Goal: Task Accomplishment & Management: Manage account settings

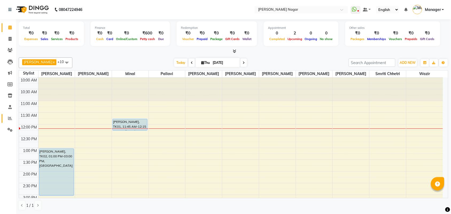
scroll to position [24, 0]
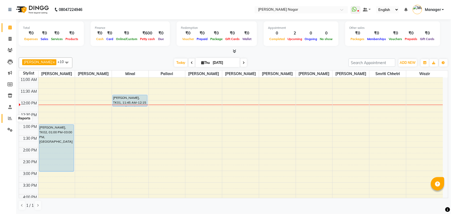
click at [9, 116] on icon at bounding box center [10, 118] width 4 height 4
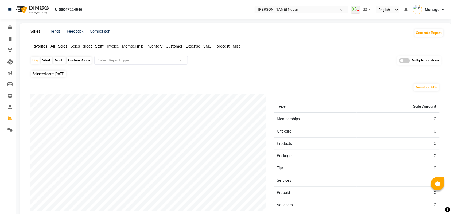
click at [103, 45] on span "Staff" at bounding box center [99, 46] width 9 height 5
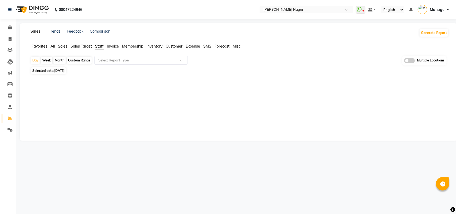
click at [63, 61] on div "Month" at bounding box center [59, 60] width 12 height 7
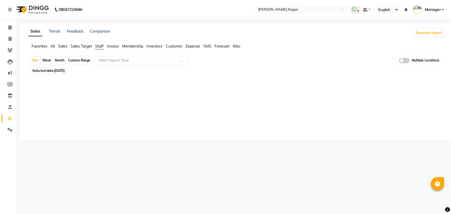
select select "9"
select select "2025"
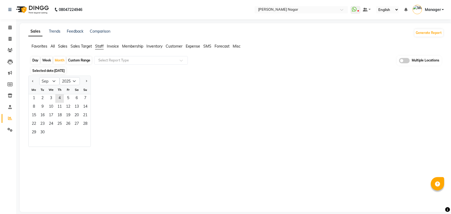
click at [34, 60] on div "Day" at bounding box center [35, 60] width 9 height 7
select select "9"
select select "2025"
click at [33, 98] on span "1" at bounding box center [34, 98] width 9 height 9
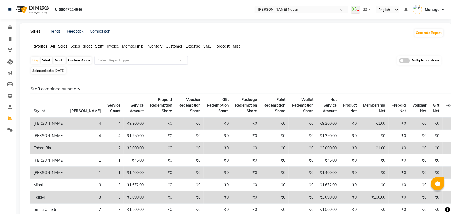
click at [111, 61] on input "text" at bounding box center [135, 60] width 77 height 5
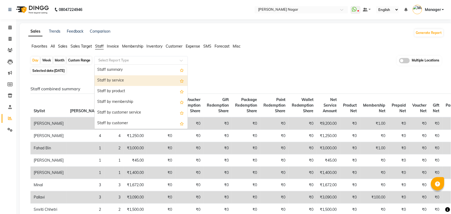
click at [115, 82] on div "Staff by service" at bounding box center [141, 80] width 93 height 11
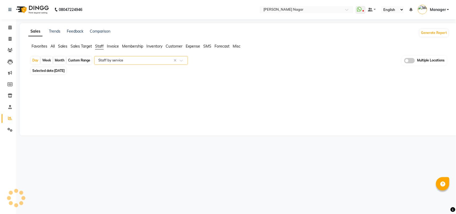
select select "full_report"
select select "csv"
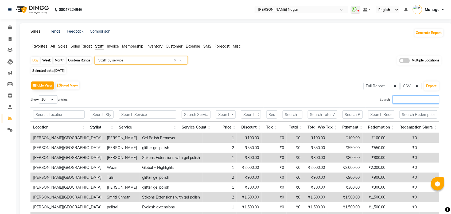
click at [399, 98] on input "Search:" at bounding box center [416, 99] width 47 height 8
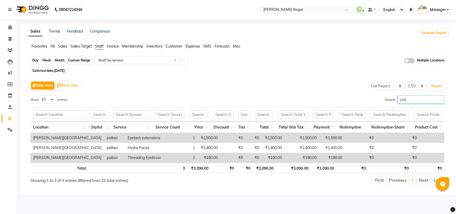
type input "pall"
click at [36, 61] on div "Day" at bounding box center [35, 60] width 9 height 7
select select "9"
select select "2025"
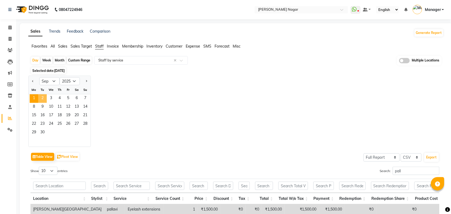
click at [43, 98] on span "2" at bounding box center [42, 98] width 9 height 9
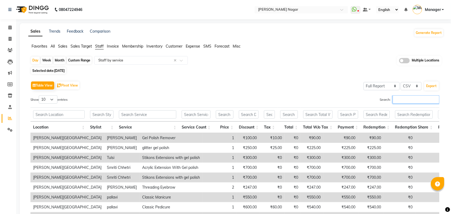
click at [429, 98] on input "Search:" at bounding box center [416, 99] width 47 height 8
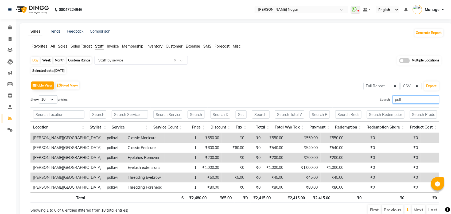
click at [424, 100] on input "pall" at bounding box center [416, 99] width 47 height 8
type input "p"
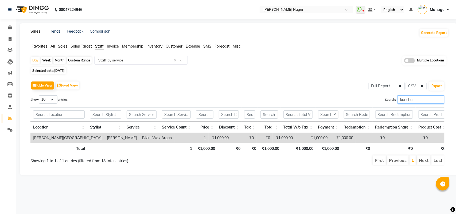
type input "kancha"
click at [62, 71] on span "[DATE]" at bounding box center [59, 71] width 10 height 4
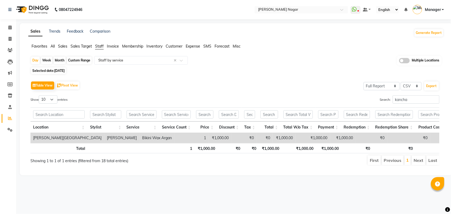
select select "9"
select select "2025"
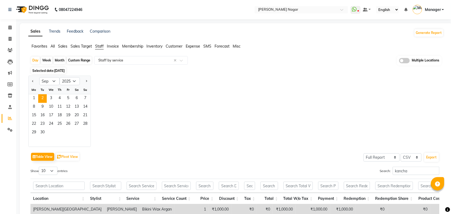
click at [29, 98] on div "1 2 3 4 5 6 7" at bounding box center [60, 98] width 62 height 9
click at [36, 98] on span "1" at bounding box center [34, 98] width 9 height 9
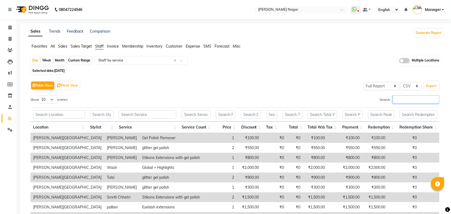
click at [405, 101] on input "Search:" at bounding box center [416, 99] width 47 height 8
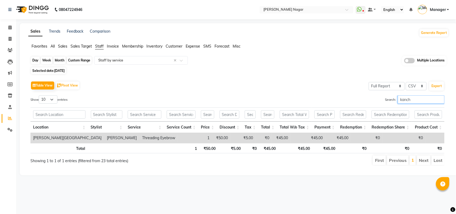
type input "kanch"
click at [32, 59] on div "Day" at bounding box center [35, 60] width 9 height 7
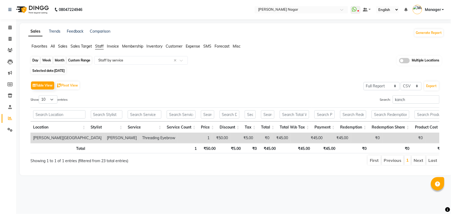
select select "9"
select select "2025"
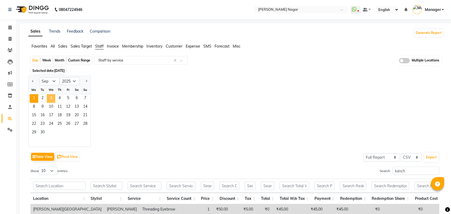
click at [53, 100] on span "3" at bounding box center [51, 98] width 9 height 9
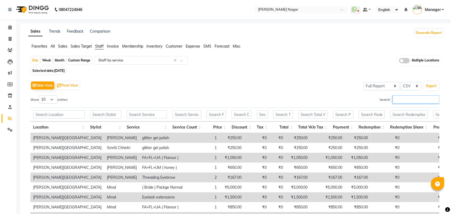
click at [401, 98] on input "Search:" at bounding box center [416, 99] width 47 height 8
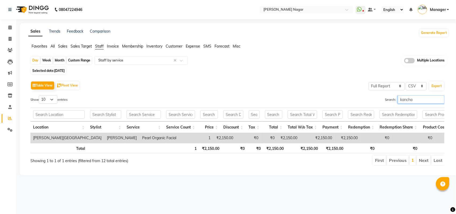
type input "[PERSON_NAME]"
click at [440, 99] on input "[PERSON_NAME]" at bounding box center [421, 99] width 47 height 8
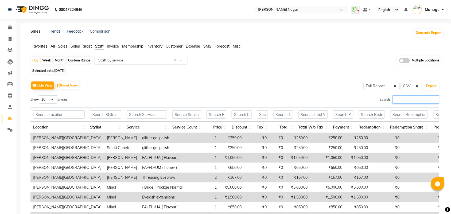
click at [431, 100] on input "Search:" at bounding box center [416, 99] width 47 height 8
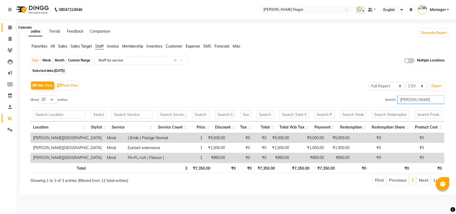
type input "[PERSON_NAME]"
click at [14, 28] on span at bounding box center [9, 28] width 9 height 6
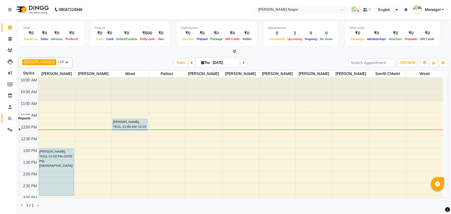
click at [7, 118] on span at bounding box center [9, 118] width 9 height 6
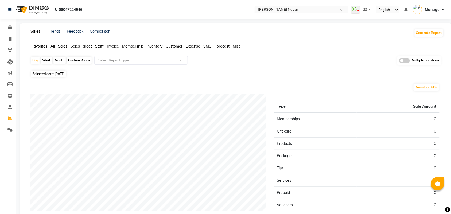
click at [98, 44] on li "Staff" at bounding box center [99, 47] width 9 height 6
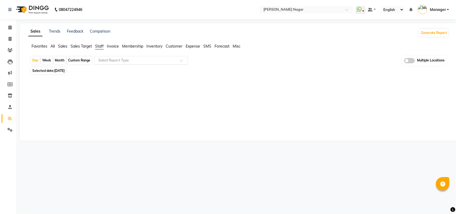
click at [109, 60] on input "text" at bounding box center [135, 60] width 77 height 5
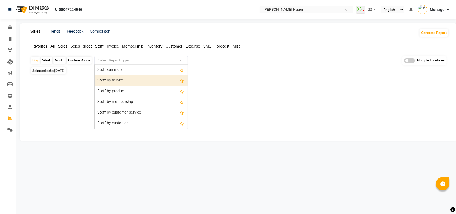
click at [113, 81] on div "Staff by service" at bounding box center [141, 80] width 93 height 11
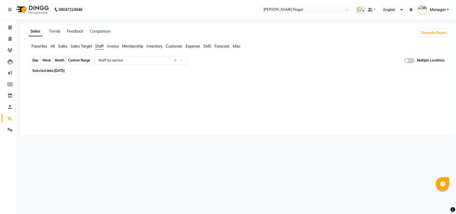
click at [34, 64] on div "Day" at bounding box center [35, 60] width 9 height 7
select select "9"
select select "2025"
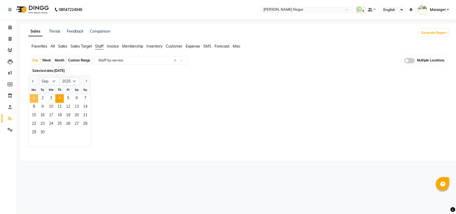
click at [32, 97] on span "1" at bounding box center [34, 98] width 9 height 9
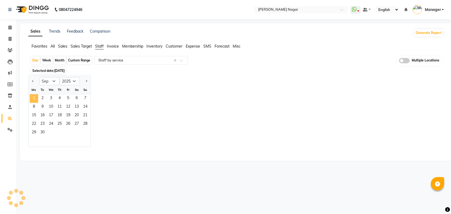
select select "full_report"
select select "csv"
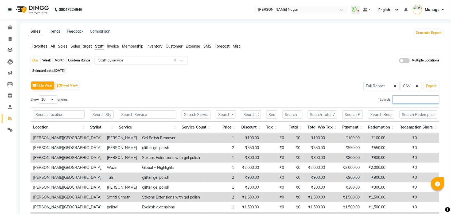
click at [429, 98] on input "Search:" at bounding box center [416, 99] width 47 height 8
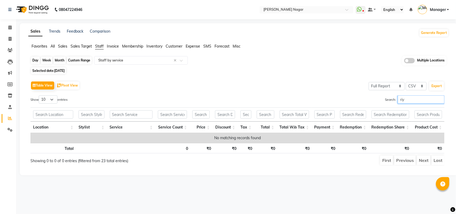
type input "riy"
click at [38, 63] on div "Day" at bounding box center [35, 60] width 9 height 7
select select "9"
select select "2025"
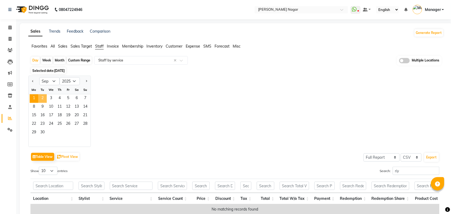
click at [44, 99] on span "2" at bounding box center [42, 98] width 9 height 9
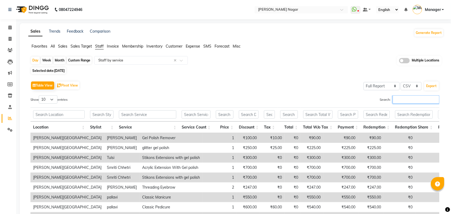
click at [431, 103] on input "Search:" at bounding box center [416, 99] width 47 height 8
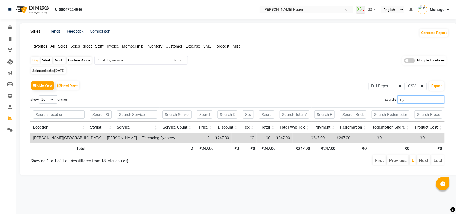
type input "riy"
click at [64, 68] on span "Selected date: [DATE]" at bounding box center [48, 70] width 35 height 7
select select "9"
select select "2025"
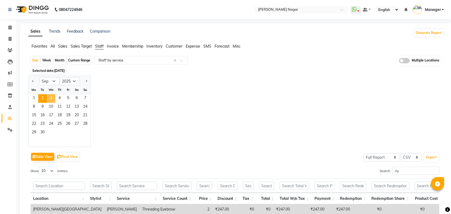
click at [48, 98] on span "3" at bounding box center [51, 98] width 9 height 9
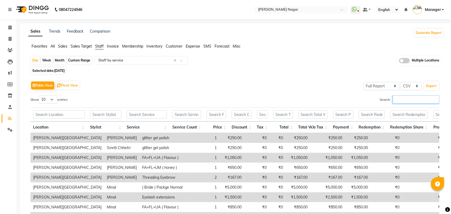
click at [405, 101] on input "Search:" at bounding box center [416, 99] width 47 height 8
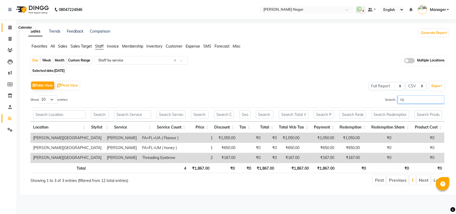
type input "riy"
click at [9, 29] on icon at bounding box center [9, 27] width 3 height 4
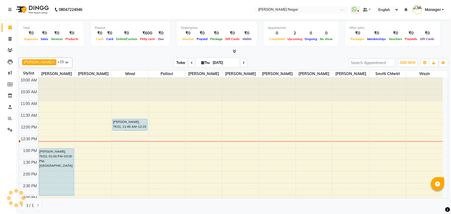
click at [174, 60] on span "Today" at bounding box center [180, 62] width 13 height 8
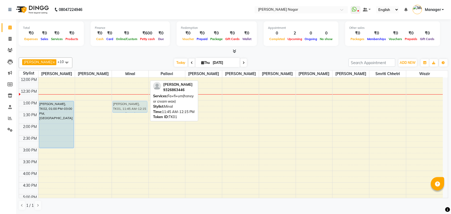
drag, startPoint x: 135, startPoint y: 81, endPoint x: 130, endPoint y: 109, distance: 28.7
click at [130, 109] on div "[PERSON_NAME], TK01, 11:45 AM-12:15 PM, Fa+fl+um(honey or cream wax) [PERSON_NA…" at bounding box center [130, 194] width 37 height 329
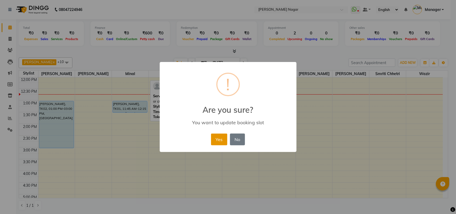
click at [221, 138] on button "Yes" at bounding box center [219, 140] width 16 height 12
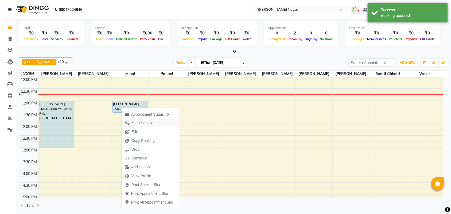
click at [164, 119] on button "Start Service" at bounding box center [150, 123] width 57 height 9
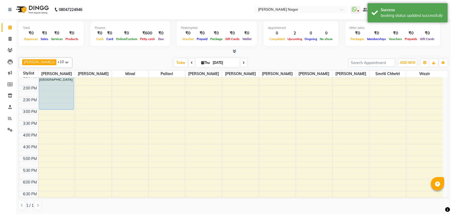
scroll to position [88, 0]
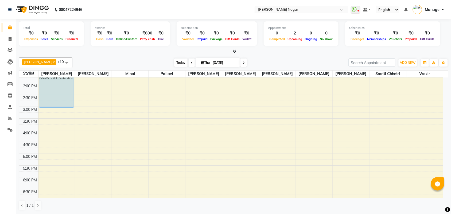
click at [177, 59] on div "[PERSON_NAME] x [PERSON_NAME] x [PERSON_NAME] x [PERSON_NAME] x [PERSON_NAME] x…" at bounding box center [233, 62] width 429 height 11
click at [177, 61] on span "Today" at bounding box center [180, 62] width 13 height 8
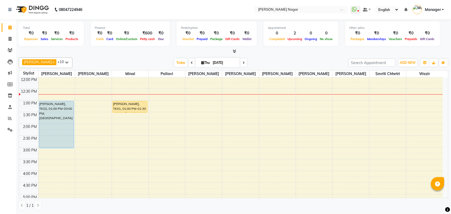
scroll to position [0, 0]
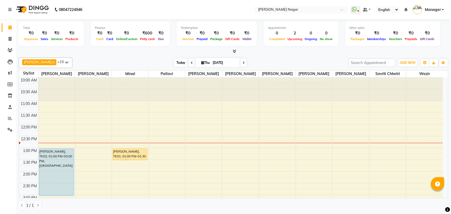
click at [178, 64] on span "Today" at bounding box center [180, 62] width 13 height 8
click at [62, 65] on span at bounding box center [66, 62] width 11 height 10
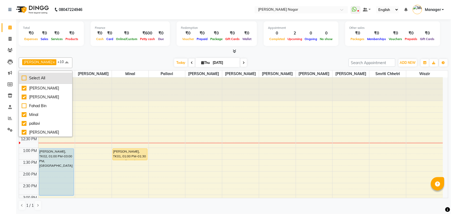
click at [25, 79] on div "Select All" at bounding box center [46, 78] width 48 height 6
checkbox input "true"
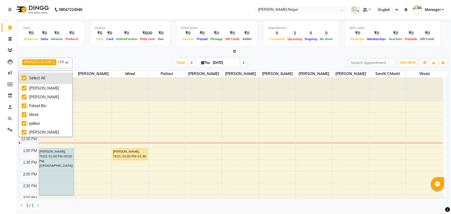
checkbox input "true"
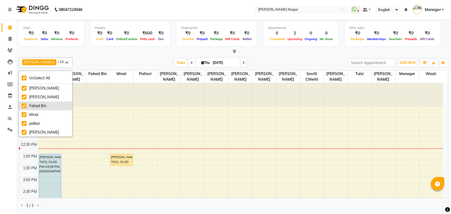
click at [26, 104] on div "Fahad Bin" at bounding box center [46, 106] width 48 height 6
checkbox input "false"
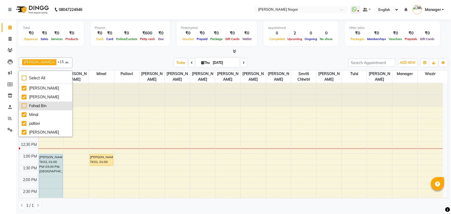
click at [26, 104] on div "Fahad Bin" at bounding box center [46, 106] width 48 height 6
checkbox input "true"
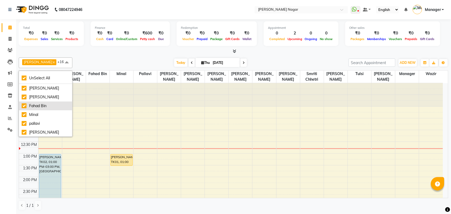
click at [25, 106] on div "Fahad Bin" at bounding box center [46, 106] width 48 height 6
checkbox input "false"
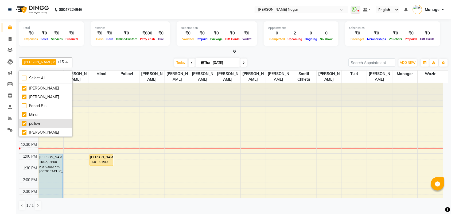
click at [23, 124] on div "pallavi" at bounding box center [46, 124] width 48 height 6
checkbox input "false"
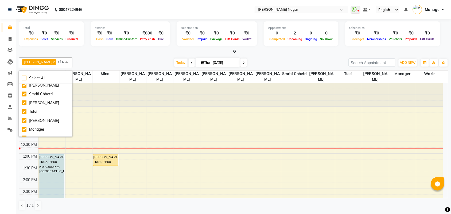
scroll to position [102, 0]
click at [27, 124] on div "Manager" at bounding box center [46, 123] width 48 height 6
checkbox input "false"
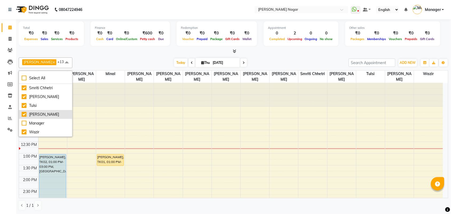
click at [26, 114] on div "[PERSON_NAME]" at bounding box center [46, 115] width 48 height 6
checkbox input "false"
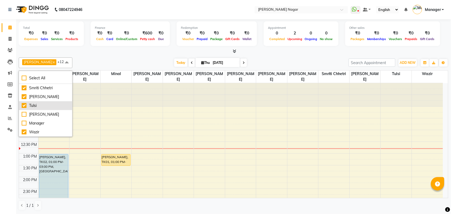
click at [26, 105] on div "Tulsi" at bounding box center [46, 106] width 48 height 6
checkbox input "false"
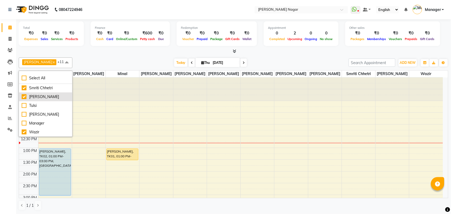
click at [21, 99] on li "[PERSON_NAME]" at bounding box center [45, 96] width 53 height 9
checkbox input "false"
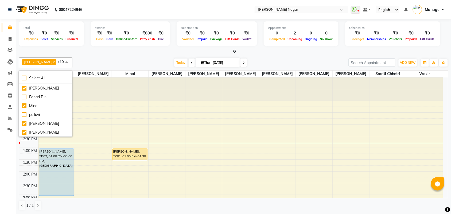
scroll to position [0, 0]
click at [24, 123] on div "pallavi" at bounding box center [46, 124] width 48 height 6
checkbox input "true"
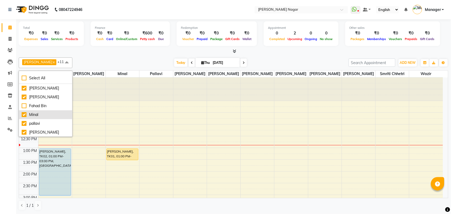
drag, startPoint x: 25, startPoint y: 105, endPoint x: 22, endPoint y: 114, distance: 9.5
click at [22, 114] on ul "[PERSON_NAME] [PERSON_NAME] [PERSON_NAME] Bin [PERSON_NAME] pallavi [PERSON_NAM…" at bounding box center [45, 110] width 53 height 53
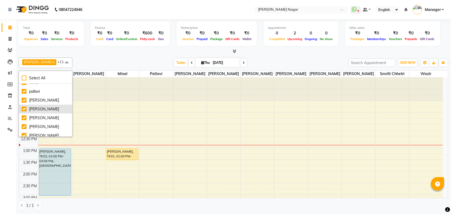
click at [25, 110] on div "[PERSON_NAME]" at bounding box center [46, 109] width 48 height 6
checkbox input "false"
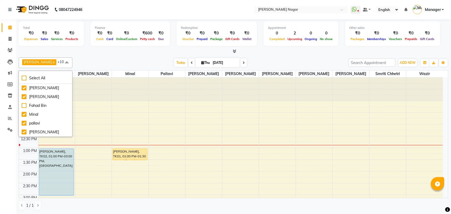
scroll to position [0, 0]
click at [150, 41] on div "Finance ₹0 Cash ₹0 Card ₹0 Online/Custom ₹600 [PERSON_NAME] cash ₹0 Due" at bounding box center [130, 33] width 79 height 25
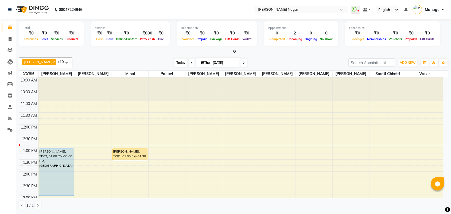
click at [180, 62] on span "Today" at bounding box center [180, 62] width 13 height 8
click at [408, 67] on div "[PERSON_NAME] x [PERSON_NAME] x [PERSON_NAME] x [PERSON_NAME] x Annu Navale x […" at bounding box center [233, 62] width 429 height 11
click at [409, 65] on button "ADD NEW Toggle Dropdown" at bounding box center [407, 62] width 18 height 7
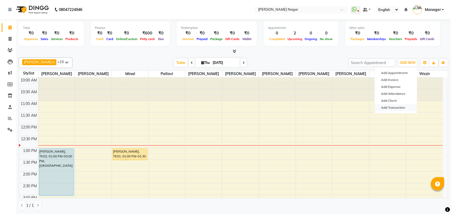
click at [406, 109] on link "Add Transaction" at bounding box center [396, 107] width 42 height 7
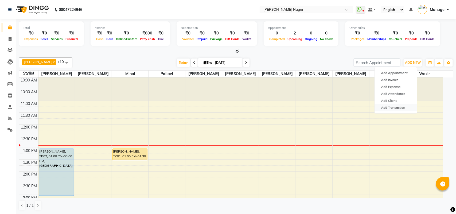
select select "direct"
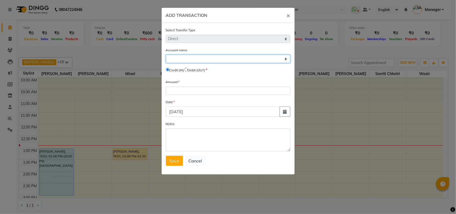
click at [191, 60] on select "Select [PERSON_NAME] Cash Default Account" at bounding box center [228, 59] width 124 height 8
select select "6450"
click at [166, 55] on select "Select [PERSON_NAME] Cash Default Account" at bounding box center [228, 59] width 124 height 8
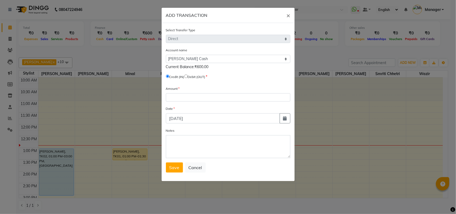
click at [194, 106] on div "Date" at bounding box center [228, 109] width 124 height 7
click at [204, 92] on div "Amount" at bounding box center [228, 94] width 124 height 16
click at [211, 99] on input "number" at bounding box center [228, 97] width 124 height 8
type input "100"
click at [174, 165] on span "Save" at bounding box center [174, 167] width 10 height 5
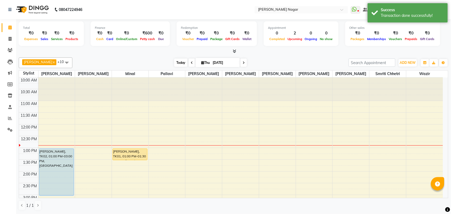
click at [179, 65] on span "Today" at bounding box center [180, 62] width 13 height 8
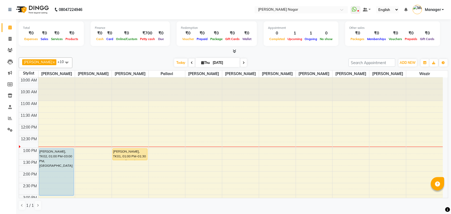
click at [170, 63] on div "Today Thu 04-09-2025" at bounding box center [210, 63] width 271 height 8
click at [174, 63] on span "Today" at bounding box center [180, 62] width 13 height 8
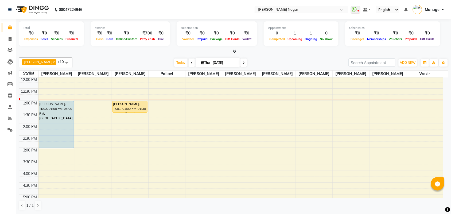
click at [447, 0] on nav "08047224946 Select Location × Bbold Mahavir, Mahavir Nagar WhatsApp Status ✕ St…" at bounding box center [225, 9] width 451 height 19
click at [183, 62] on span "Today" at bounding box center [180, 62] width 13 height 8
click at [182, 62] on span "Today" at bounding box center [180, 62] width 13 height 8
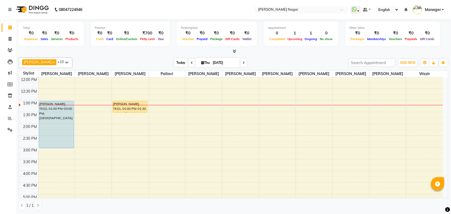
click at [182, 62] on span "Today" at bounding box center [180, 62] width 13 height 8
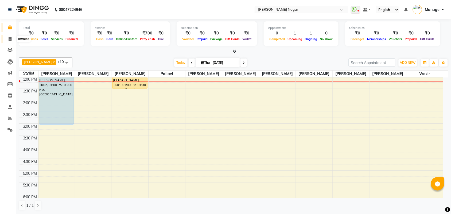
click at [11, 38] on span at bounding box center [9, 39] width 9 height 6
select select "service"
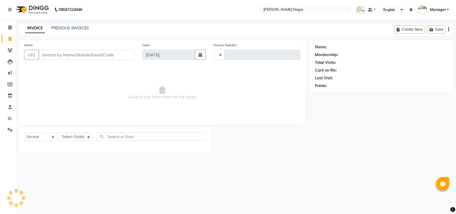
type input "3566"
select select "7349"
click at [57, 31] on div "INVOICE PREVIOUS INVOICES" at bounding box center [57, 28] width 77 height 6
select select "membership"
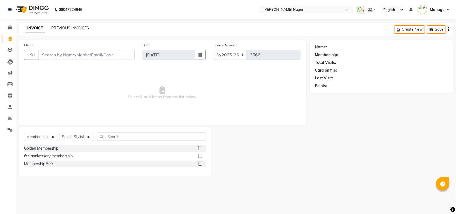
click at [61, 29] on link "PREVIOUS INVOICES" at bounding box center [70, 28] width 38 height 5
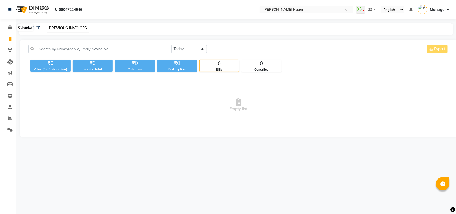
click at [5, 31] on link "Calendar" at bounding box center [8, 27] width 13 height 9
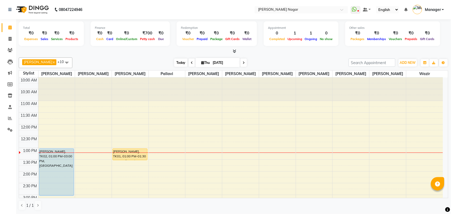
click at [174, 62] on span "Today" at bounding box center [180, 62] width 13 height 8
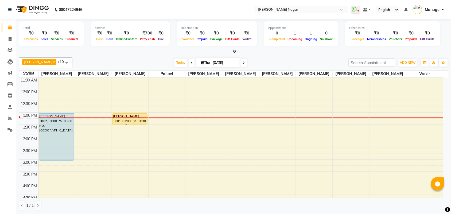
scroll to position [8, 0]
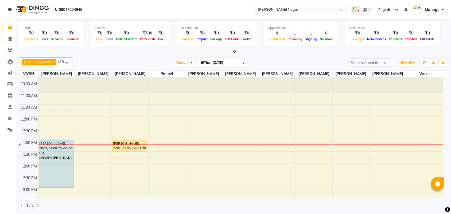
click at [10, 42] on link "Invoice" at bounding box center [8, 39] width 13 height 9
select select "service"
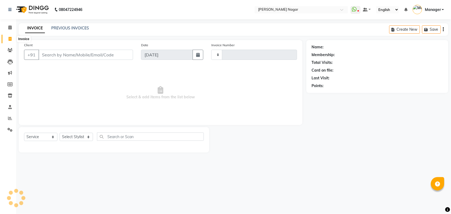
type input "3566"
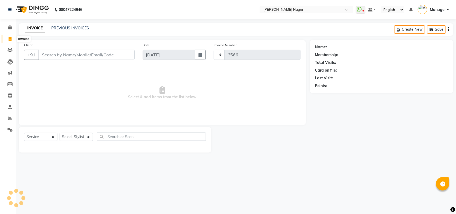
select select "7349"
select select "membership"
click at [88, 30] on link "PREVIOUS INVOICES" at bounding box center [70, 28] width 38 height 5
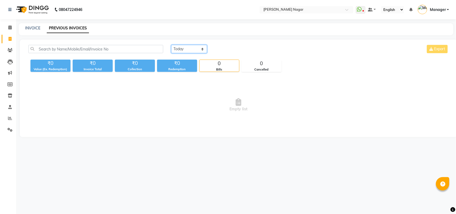
click at [186, 49] on select "Today Yesterday Custom Range" at bounding box center [189, 49] width 36 height 8
select select "yesterday"
click at [171, 45] on select "Today Yesterday Custom Range" at bounding box center [189, 49] width 36 height 8
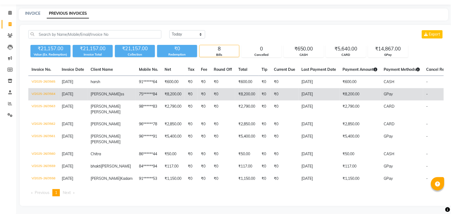
click at [238, 88] on td "₹8,200.00" at bounding box center [246, 94] width 23 height 12
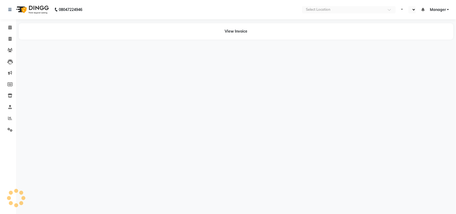
select select "en"
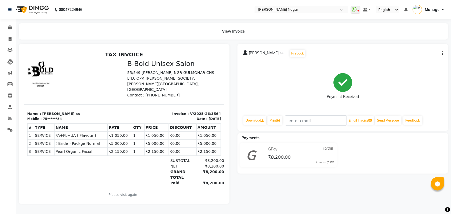
click at [1, 27] on li "Calendar" at bounding box center [8, 27] width 16 height 11
click at [12, 23] on link "Calendar" at bounding box center [8, 27] width 13 height 9
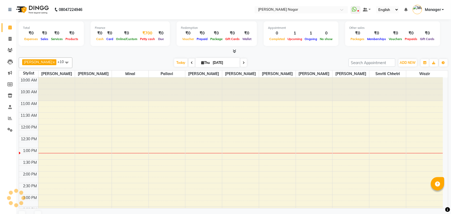
scroll to position [71, 0]
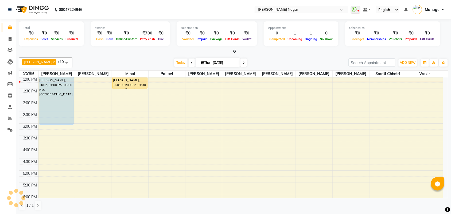
click at [171, 58] on div "[PERSON_NAME] x [PERSON_NAME] x [PERSON_NAME] x [PERSON_NAME] x Annu Navale x […" at bounding box center [233, 62] width 429 height 11
click at [175, 58] on div "[PERSON_NAME] x [PERSON_NAME] x [PERSON_NAME] x [PERSON_NAME] x Annu Navale x […" at bounding box center [233, 62] width 429 height 11
drag, startPoint x: 181, startPoint y: 65, endPoint x: 178, endPoint y: 62, distance: 4.2
click at [181, 65] on span "Today" at bounding box center [180, 62] width 13 height 8
click at [179, 65] on span "Today" at bounding box center [180, 62] width 13 height 8
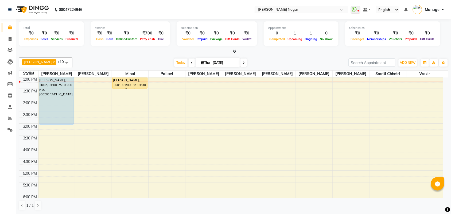
scroll to position [0, 0]
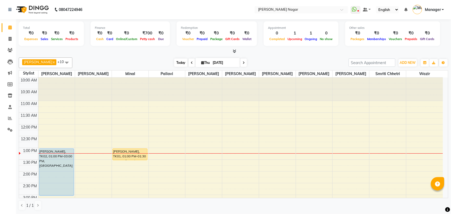
click at [177, 63] on span "Today" at bounding box center [180, 62] width 13 height 8
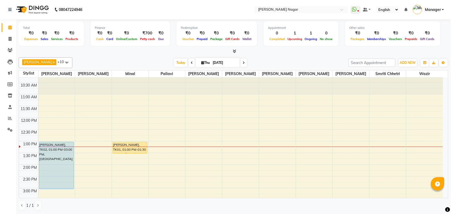
scroll to position [8, 0]
click at [178, 60] on span "Today" at bounding box center [180, 62] width 13 height 8
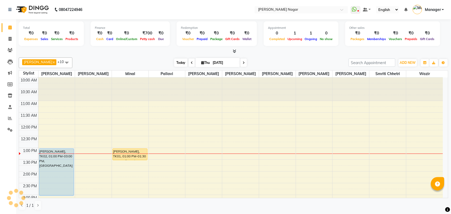
scroll to position [71, 0]
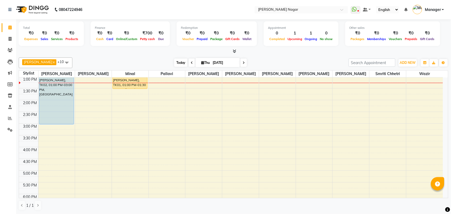
click at [178, 60] on span "Today" at bounding box center [180, 62] width 13 height 8
click at [174, 63] on span "Today" at bounding box center [180, 62] width 13 height 8
click at [176, 60] on span "Today" at bounding box center [180, 62] width 13 height 8
click at [3, 36] on link "Invoice" at bounding box center [8, 39] width 13 height 9
select select "service"
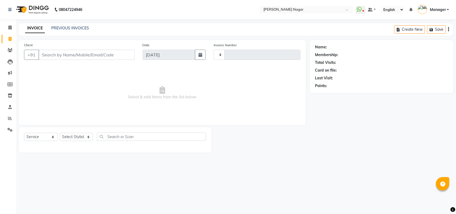
type input "3566"
select select "7349"
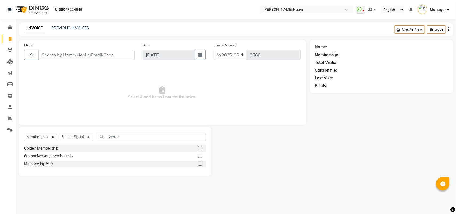
click at [37, 142] on div "Select Service Product Membership Package Voucher Prepaid Gift Card Select Styl…" at bounding box center [115, 138] width 182 height 13
drag, startPoint x: 42, startPoint y: 138, endPoint x: 42, endPoint y: 134, distance: 3.5
click at [42, 138] on select "Select Service Product Membership Package Voucher Prepaid Gift Card" at bounding box center [40, 137] width 33 height 8
select select "service"
click at [24, 133] on select "Select Service Product Membership Package Voucher Prepaid Gift Card" at bounding box center [40, 137] width 33 height 8
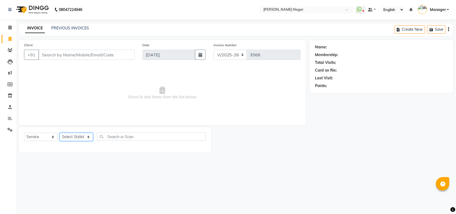
click at [71, 136] on select "Select Stylist Amir Siddiqui Annu Navale Daraksha Sardar Fahad Bin Faizan Shaik…" at bounding box center [76, 137] width 33 height 8
select select "63663"
click at [60, 133] on select "Select Stylist Amir Siddiqui Annu Navale Daraksha Sardar Fahad Bin Faizan Shaik…" at bounding box center [76, 137] width 33 height 8
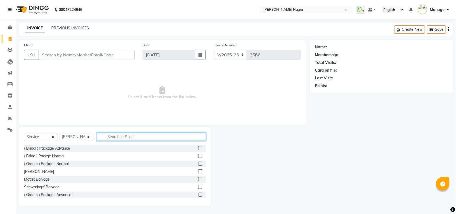
click at [100, 138] on input "text" at bounding box center [151, 136] width 109 height 8
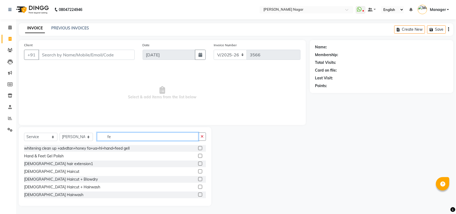
type input "fe"
click at [198, 193] on label at bounding box center [200, 195] width 4 height 4
click at [198, 193] on input "checkbox" at bounding box center [199, 194] width 3 height 3
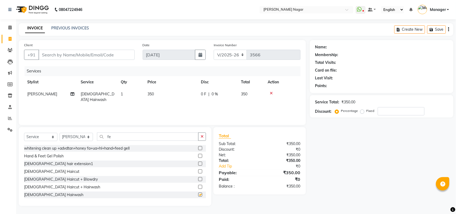
checkbox input "false"
click at [156, 101] on div "Services Stylist Service Qty Price Disc Total Action Faizan Shaikh Female Hairw…" at bounding box center [162, 92] width 276 height 53
click at [171, 93] on td "350" at bounding box center [170, 97] width 53 height 18
select select "63663"
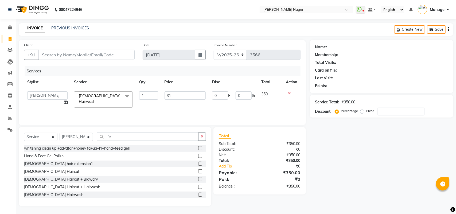
type input "315"
click at [224, 100] on td "0 F | 0 %" at bounding box center [233, 99] width 49 height 23
select select "63663"
click at [198, 97] on input "315" at bounding box center [184, 95] width 41 height 8
click at [205, 110] on div "Services Stylist Service Qty Price Disc Total Action Amir Siddiqui Annu Navale …" at bounding box center [162, 92] width 276 height 53
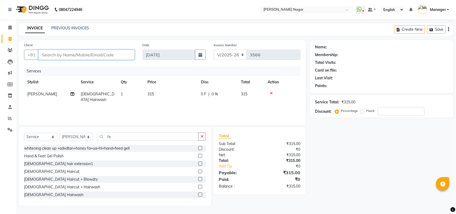
click at [90, 53] on input "Client" at bounding box center [86, 55] width 96 height 10
type input "7"
type input "0"
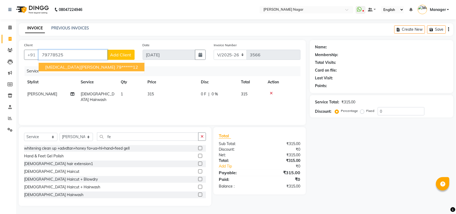
click at [66, 69] on span "nikita gohil" at bounding box center [80, 66] width 70 height 5
type input "79******12"
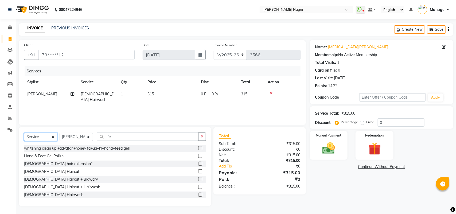
click at [53, 137] on select "Select Service Product Membership Package Voucher Prepaid Gift Card" at bounding box center [40, 137] width 33 height 8
select select "membership"
click at [24, 133] on select "Select Service Product Membership Package Voucher Prepaid Gift Card" at bounding box center [40, 137] width 33 height 8
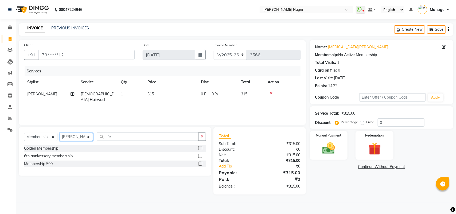
click at [86, 135] on select "Select Stylist Amir Siddiqui Annu Navale Daraksha Sardar Fahad Bin Faizan Shaik…" at bounding box center [76, 137] width 33 height 8
select select "65550"
click at [60, 133] on select "Select Stylist Amir Siddiqui Annu Navale Daraksha Sardar Fahad Bin Faizan Shaik…" at bounding box center [76, 137] width 33 height 8
click at [201, 156] on label at bounding box center [200, 156] width 4 height 4
click at [201, 156] on input "checkbox" at bounding box center [199, 155] width 3 height 3
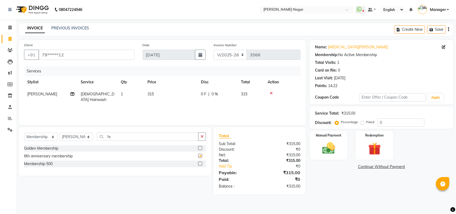
select select "select"
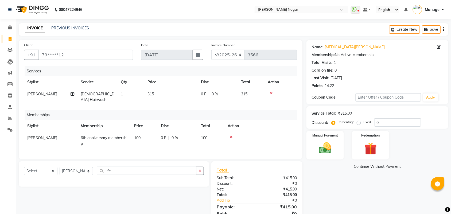
click at [172, 135] on span "0 %" at bounding box center [174, 138] width 6 height 6
select select "65550"
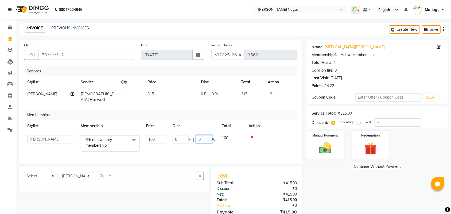
click at [199, 136] on input "0" at bounding box center [204, 139] width 16 height 8
type input "100"
click at [198, 136] on input "100" at bounding box center [204, 139] width 16 height 8
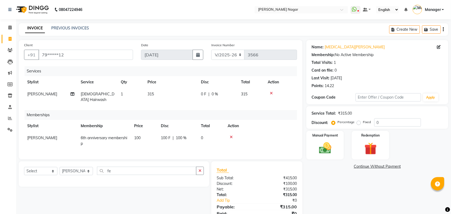
click at [244, 151] on div "Services Stylist Service Qty Price Disc Total Action Faizan Shaikh Female Hairw…" at bounding box center [160, 110] width 273 height 88
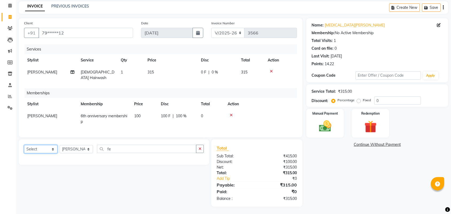
click at [37, 152] on select "Select Service Product Package Voucher Prepaid Gift Card" at bounding box center [40, 149] width 33 height 8
select select "service"
click at [24, 145] on select "Select Service Product Package Voucher Prepaid Gift Card" at bounding box center [40, 149] width 33 height 8
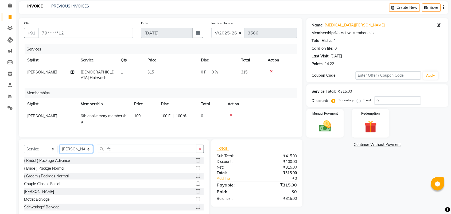
click at [65, 148] on select "Select Stylist Amir Siddiqui Annu Navale Daraksha Sardar Fahad Bin Faizan Shaik…" at bounding box center [76, 149] width 33 height 8
select select "85970"
click at [60, 145] on select "Select Stylist Amir Siddiqui Annu Navale Daraksha Sardar Fahad Bin Faizan Shaik…" at bounding box center [76, 149] width 33 height 8
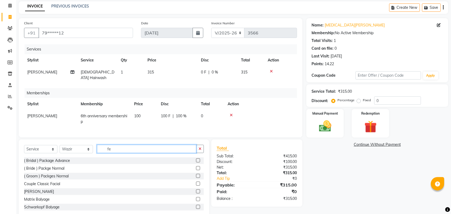
click at [117, 147] on input "fe" at bounding box center [146, 149] width 99 height 8
type input "f"
type input "fe"
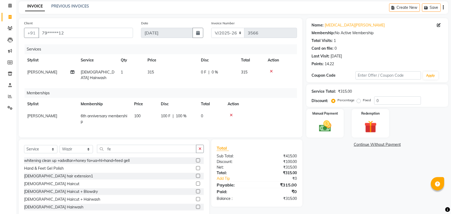
click at [196, 184] on label at bounding box center [198, 184] width 4 height 4
click at [196, 184] on input "checkbox" at bounding box center [197, 183] width 3 height 3
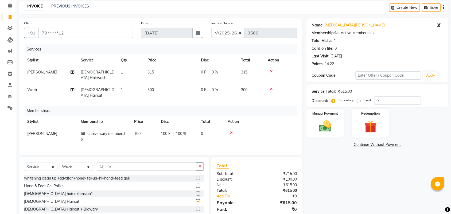
checkbox input "false"
click at [173, 91] on div "Services Stylist Service Qty Price Disc Total Action Faizan Shaikh Female Hairw…" at bounding box center [160, 96] width 273 height 105
click at [158, 87] on td "300" at bounding box center [170, 93] width 53 height 18
select select "85970"
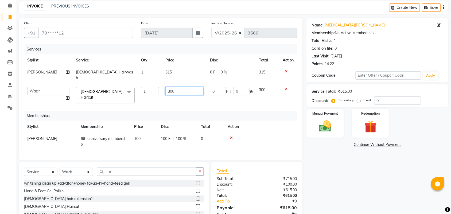
click at [165, 87] on input "300" at bounding box center [184, 91] width 38 height 8
click at [174, 87] on input "300" at bounding box center [184, 91] width 38 height 8
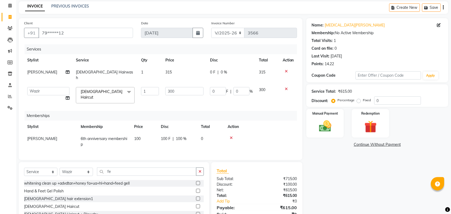
click at [173, 70] on td "315" at bounding box center [184, 75] width 45 height 18
select select "63663"
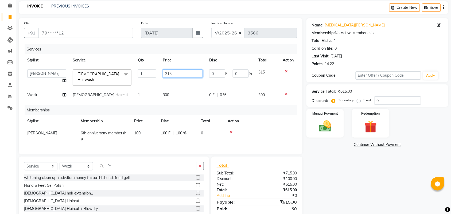
click at [173, 70] on input "315" at bounding box center [183, 73] width 40 height 8
type input "3"
type input "350"
click at [181, 100] on div "Services Stylist Service Qty Price Disc Total Action Amir Siddiqui Annu Navale …" at bounding box center [160, 96] width 273 height 105
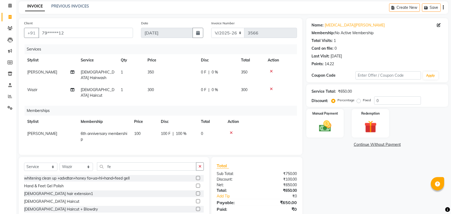
click at [227, 65] on th "Disc" at bounding box center [218, 60] width 40 height 12
click at [224, 76] on td "0 F | 0 %" at bounding box center [218, 75] width 40 height 18
select select "63663"
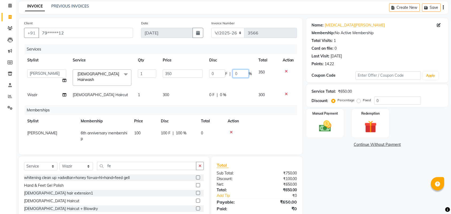
click at [234, 73] on input "0" at bounding box center [241, 73] width 16 height 8
type input "10"
click at [214, 115] on th "Total" at bounding box center [211, 121] width 27 height 12
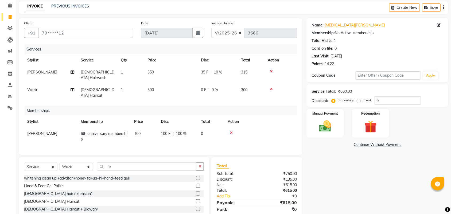
click at [213, 87] on span "0 %" at bounding box center [214, 90] width 6 height 6
select select "85970"
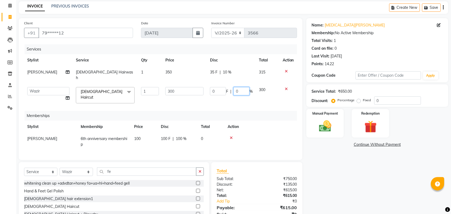
click at [233, 88] on input "0" at bounding box center [241, 91] width 16 height 8
type input "10"
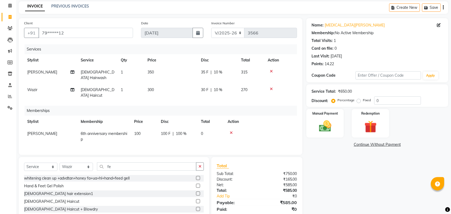
click at [267, 143] on div "Services Stylist Service Qty Price Disc Total Action Faizan Shaikh Female Hairw…" at bounding box center [160, 96] width 273 height 105
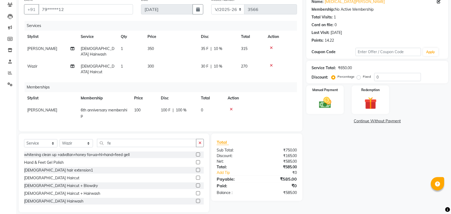
click at [230, 49] on div "35 F | 10 %" at bounding box center [218, 49] width 34 height 6
select select "63663"
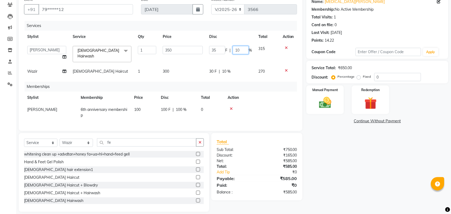
click at [237, 49] on input "10" at bounding box center [241, 50] width 16 height 8
click at [237, 49] on input "number" at bounding box center [241, 50] width 16 height 8
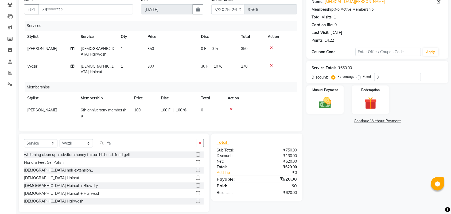
click at [255, 113] on div "Services Stylist Service Qty Price Disc Total Action Faizan Shaikh Female Hairw…" at bounding box center [160, 73] width 273 height 105
click at [206, 46] on span "0 F" at bounding box center [203, 49] width 5 height 6
select select "63663"
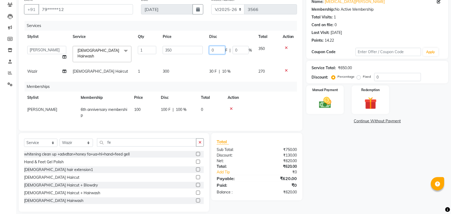
click at [222, 50] on input "0" at bounding box center [217, 50] width 16 height 8
type input "30"
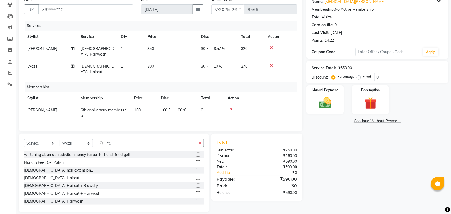
click at [252, 95] on table "Stylist Membership Price Disc Total Action Sonam Soni 6th anniversary membershi…" at bounding box center [160, 107] width 273 height 30
click at [319, 104] on img at bounding box center [325, 102] width 21 height 15
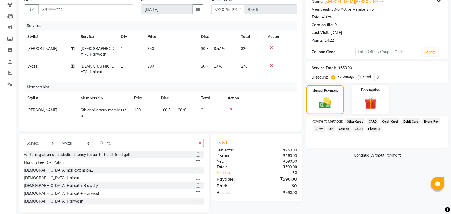
click at [358, 130] on span "CASH" at bounding box center [358, 129] width 11 height 6
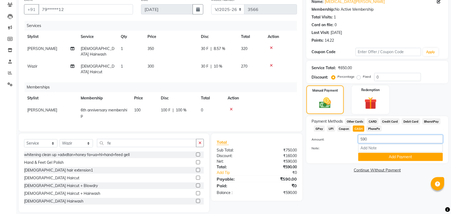
click at [380, 139] on input "590" at bounding box center [400, 139] width 85 height 8
type input "5"
click at [323, 130] on span "GPay" at bounding box center [319, 129] width 11 height 6
click at [399, 139] on input "590" at bounding box center [400, 139] width 85 height 8
type input "5"
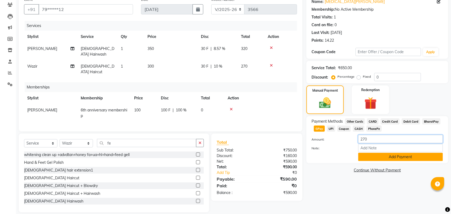
type input "270"
click at [372, 159] on button "Add Payment" at bounding box center [400, 157] width 85 height 8
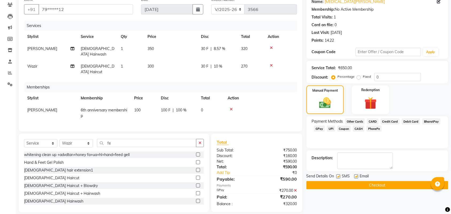
click at [358, 127] on span "CASH" at bounding box center [358, 129] width 11 height 6
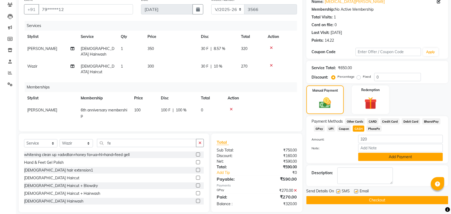
click at [404, 154] on button "Add Payment" at bounding box center [400, 157] width 85 height 8
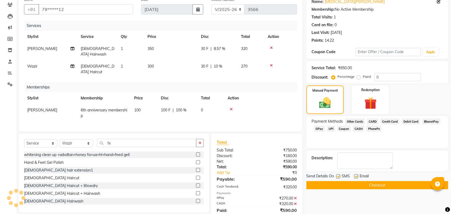
click at [393, 186] on button "Checkout" at bounding box center [377, 185] width 142 height 8
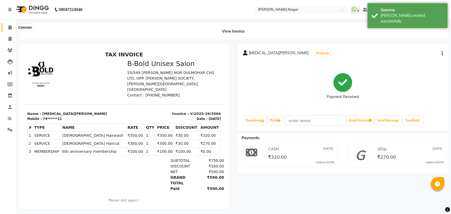
click at [7, 27] on span at bounding box center [9, 28] width 9 height 6
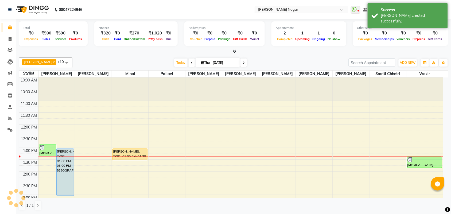
drag, startPoint x: 176, startPoint y: 63, endPoint x: 199, endPoint y: 130, distance: 71.0
click at [178, 63] on span "Today" at bounding box center [180, 62] width 13 height 8
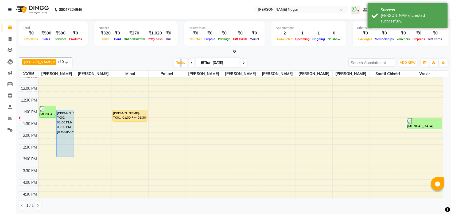
scroll to position [44, 0]
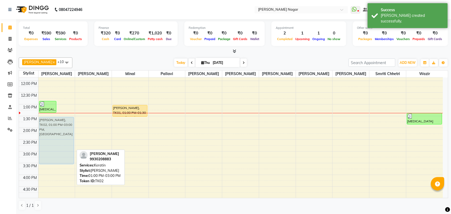
drag, startPoint x: 62, startPoint y: 121, endPoint x: 62, endPoint y: 123, distance: 2.7
click at [62, 130] on div "nikita gohil, TK03, 12:50 PM-01:20 PM, Female Hairwash Ananya Palande, TK02, 01…" at bounding box center [56, 198] width 37 height 329
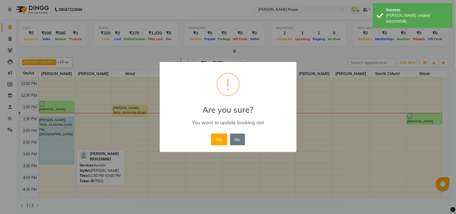
drag, startPoint x: 235, startPoint y: 140, endPoint x: 229, endPoint y: 138, distance: 6.6
click at [234, 140] on button "No" at bounding box center [237, 140] width 15 height 12
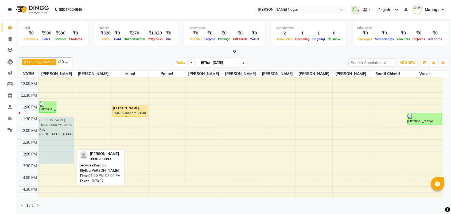
click at [63, 131] on div "nikita gohil, TK03, 12:50 PM-01:20 PM, Female Hairwash Ananya Palande, TK02, 01…" at bounding box center [56, 198] width 37 height 329
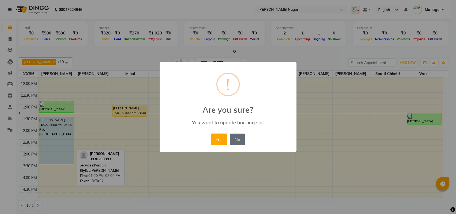
click at [236, 139] on button "No" at bounding box center [237, 140] width 15 height 12
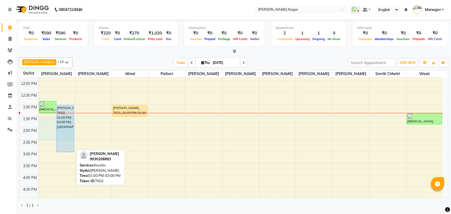
drag, startPoint x: 56, startPoint y: 121, endPoint x: 56, endPoint y: 140, distance: 19.5
click at [56, 140] on div "10:00 AM 10:30 AM 11:00 AM 11:30 AM 12:00 PM 12:30 PM 1:00 PM 1:30 PM 2:00 PM 2…" at bounding box center [231, 198] width 424 height 329
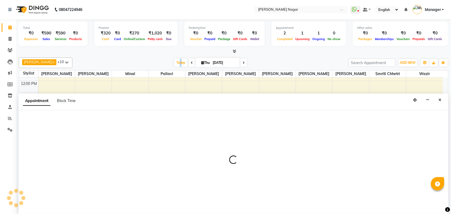
scroll to position [0, 0]
select select "63663"
select select "810"
select select "tentative"
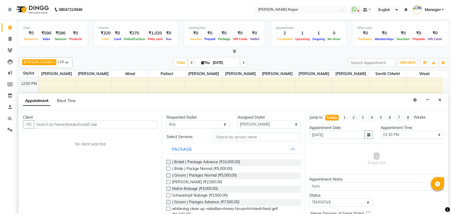
click at [435, 97] on div "Appointment Block Time" at bounding box center [233, 102] width 429 height 17
click at [434, 98] on div "Appointment Block Time" at bounding box center [233, 102] width 429 height 17
click at [437, 98] on button "Close" at bounding box center [440, 100] width 8 height 8
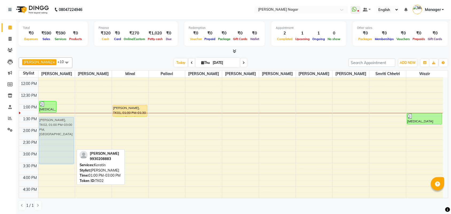
drag, startPoint x: 64, startPoint y: 133, endPoint x: 65, endPoint y: 138, distance: 5.2
click at [65, 144] on div "nikita gohil, TK03, 12:50 PM-01:20 PM, Female Hairwash Ananya Palande, TK02, 01…" at bounding box center [56, 198] width 37 height 329
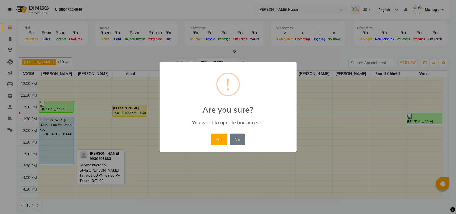
click at [65, 144] on div "× ! Are you sure? You want to update booking slot Yes No No" at bounding box center [228, 107] width 456 height 214
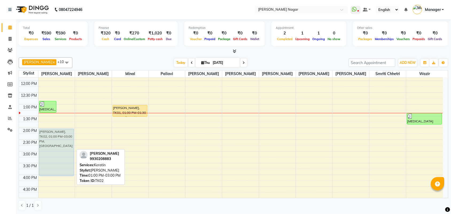
drag, startPoint x: 62, startPoint y: 118, endPoint x: 55, endPoint y: 144, distance: 26.3
click at [55, 144] on div "nikita gohil, TK03, 12:50 PM-01:20 PM, Female Hairwash Ananya Palande, TK02, 01…" at bounding box center [56, 198] width 37 height 329
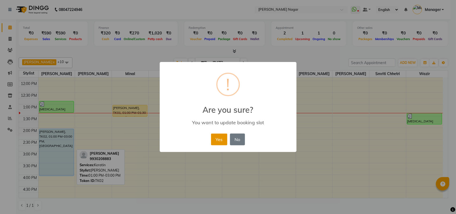
click at [225, 136] on button "Yes" at bounding box center [219, 140] width 16 height 12
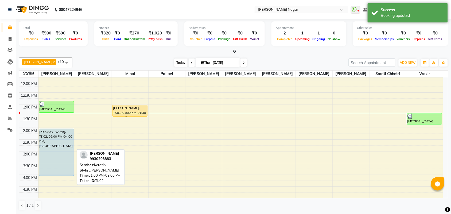
click at [180, 63] on span "Today" at bounding box center [180, 62] width 13 height 8
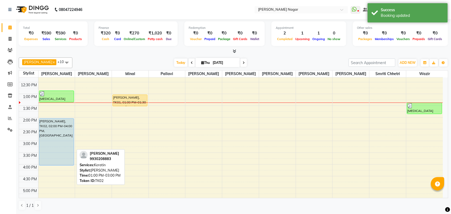
scroll to position [66, 0]
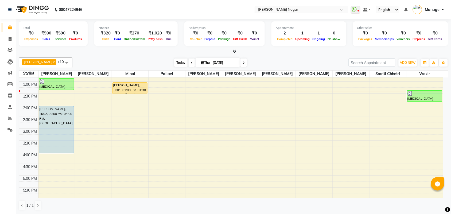
click at [178, 60] on span "Today" at bounding box center [180, 62] width 13 height 8
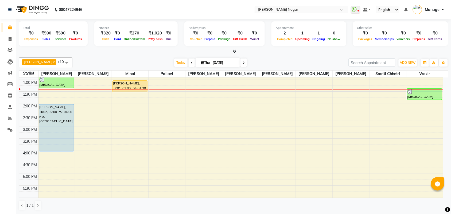
scroll to position [77, 0]
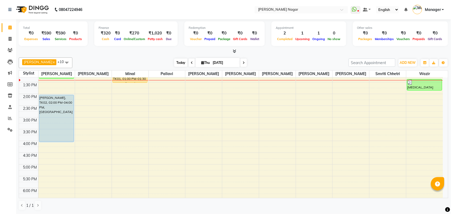
click at [174, 62] on span "Today" at bounding box center [180, 62] width 13 height 8
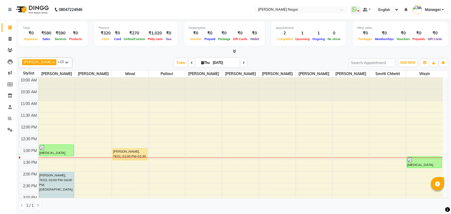
scroll to position [41, 0]
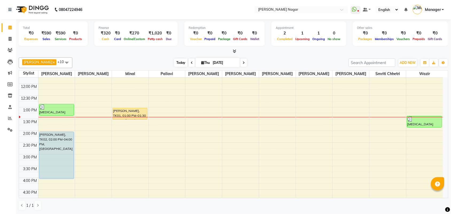
click at [174, 59] on span "Today" at bounding box center [180, 62] width 13 height 8
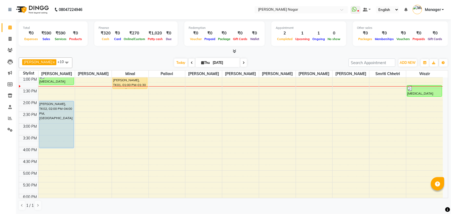
click at [243, 63] on span at bounding box center [243, 62] width 6 height 8
type input "05-09-2025"
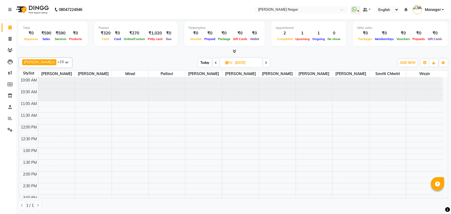
scroll to position [46, 0]
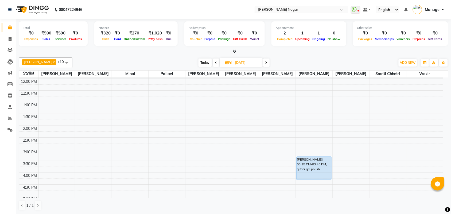
drag, startPoint x: 312, startPoint y: 168, endPoint x: 313, endPoint y: 183, distance: 15.0
click at [313, 183] on div "10:00 AM 10:30 AM 11:00 AM 11:30 AM 12:00 PM 12:30 PM 1:00 PM 1:30 PM 2:00 PM 2…" at bounding box center [231, 196] width 424 height 329
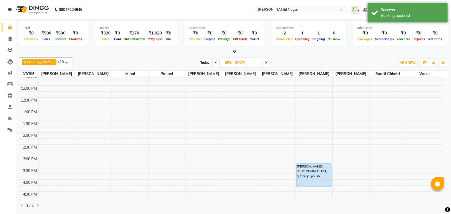
scroll to position [43, 0]
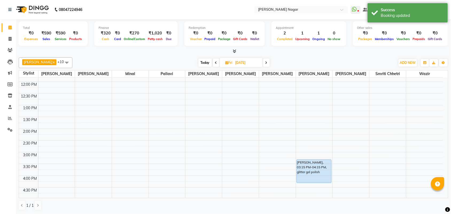
click at [143, 86] on div "10:00 AM 10:30 AM 11:00 AM 11:30 AM 12:00 PM 12:30 PM 1:00 PM 1:30 PM 2:00 PM 2…" at bounding box center [231, 199] width 424 height 329
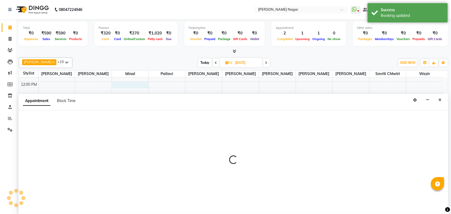
select select "63467"
select select "720"
select select "tentative"
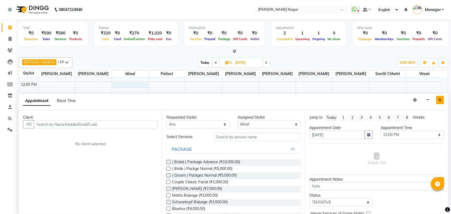
click at [437, 100] on button "Close" at bounding box center [440, 100] width 8 height 8
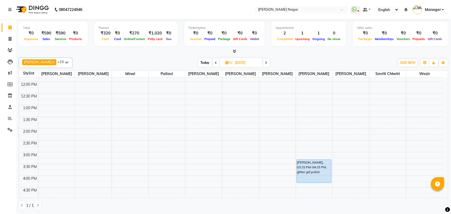
click at [202, 64] on span "Today" at bounding box center [204, 62] width 13 height 8
type input "[DATE]"
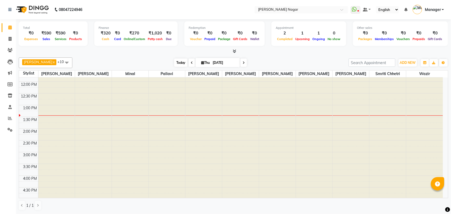
scroll to position [71, 0]
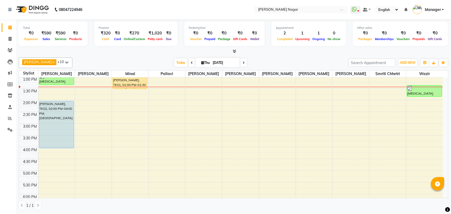
click at [199, 64] on span "Thu 04-09-2025" at bounding box center [217, 62] width 44 height 9
click at [179, 65] on span "Today" at bounding box center [180, 62] width 13 height 8
click at [203, 64] on span "Thu" at bounding box center [205, 63] width 11 height 4
select select "9"
select select "2025"
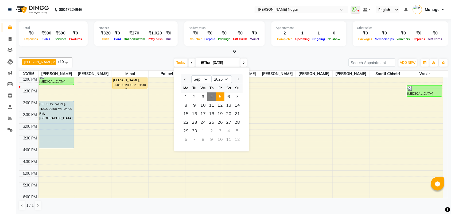
click at [223, 97] on span "5" at bounding box center [220, 96] width 9 height 9
type input "05-09-2025"
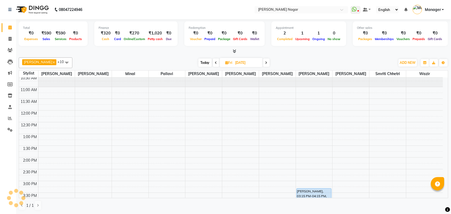
scroll to position [34, 0]
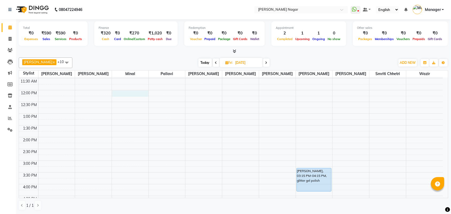
click at [121, 95] on div "10:00 AM 10:30 AM 11:00 AM 11:30 AM 12:00 PM 12:30 PM 1:00 PM 1:30 PM 2:00 PM 2…" at bounding box center [231, 207] width 424 height 329
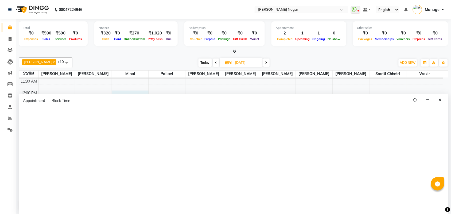
select select "63467"
select select "720"
select select "tentative"
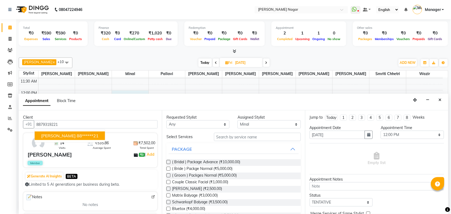
click at [77, 137] on ngb-highlight "88******21" at bounding box center [88, 135] width 22 height 5
type input "88******21"
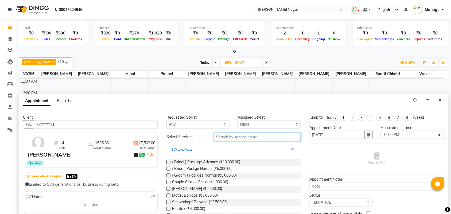
click at [242, 134] on input "text" at bounding box center [257, 137] width 87 height 8
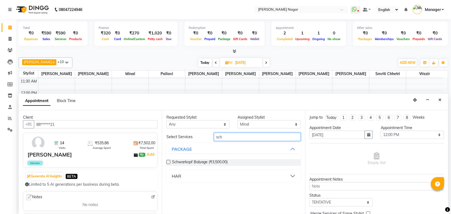
type input "sch"
click at [181, 177] on button "HAR" at bounding box center [234, 176] width 130 height 10
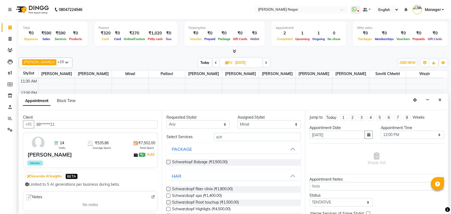
click at [167, 195] on label at bounding box center [168, 196] width 4 height 4
click at [167, 195] on input "checkbox" at bounding box center [167, 195] width 3 height 3
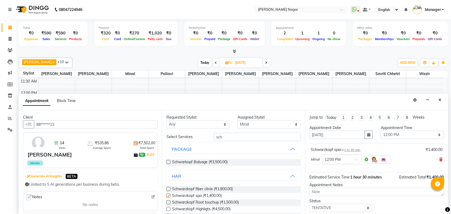
checkbox input "false"
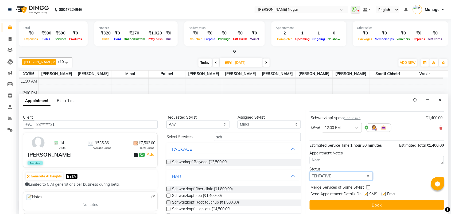
click at [352, 175] on select "Select TENTATIVE CONFIRM UPCOMING" at bounding box center [341, 176] width 63 height 8
select select "upcoming"
click at [310, 172] on select "Select TENTATIVE CONFIRM UPCOMING" at bounding box center [341, 176] width 63 height 8
click at [336, 209] on button "Book" at bounding box center [377, 205] width 134 height 10
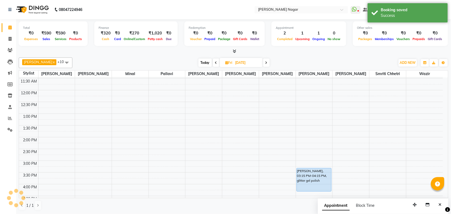
scroll to position [0, 0]
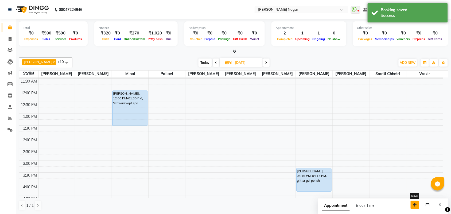
drag, startPoint x: 417, startPoint y: 203, endPoint x: 393, endPoint y: 206, distance: 23.9
click at [410, 206] on button "button" at bounding box center [414, 205] width 9 height 8
click at [411, 206] on div "Appointment Block Time" at bounding box center [359, 209] width 130 height 17
click at [413, 206] on button "Close" at bounding box center [416, 207] width 8 height 8
click at [198, 64] on span "Today" at bounding box center [204, 62] width 13 height 8
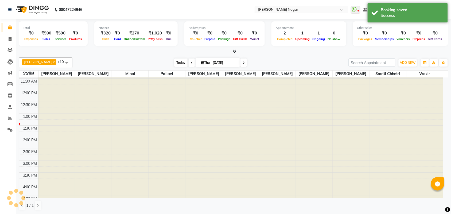
scroll to position [71, 0]
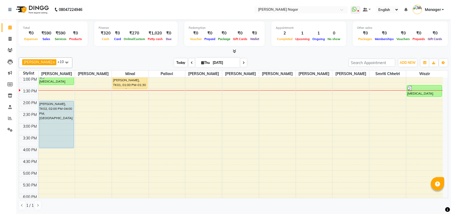
click at [174, 65] on span "Today" at bounding box center [180, 62] width 13 height 8
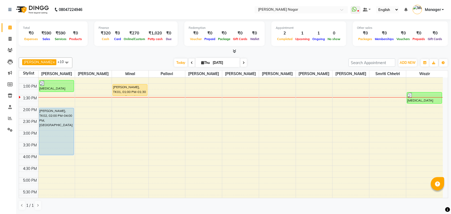
scroll to position [79, 0]
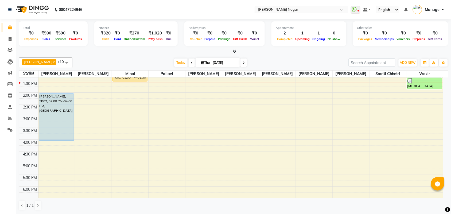
click at [242, 64] on icon at bounding box center [243, 62] width 2 height 3
type input "05-09-2025"
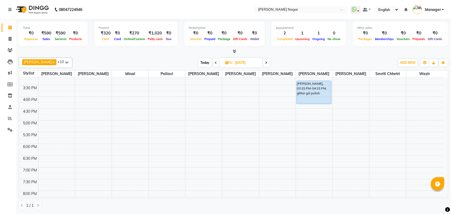
scroll to position [140, 0]
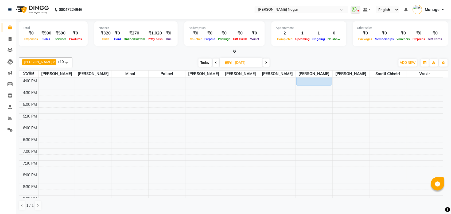
click at [282, 106] on div "10:00 AM 10:30 AM 11:00 AM 11:30 AM 12:00 PM 12:30 PM 1:00 PM 1:30 PM 2:00 PM 2…" at bounding box center [231, 101] width 424 height 329
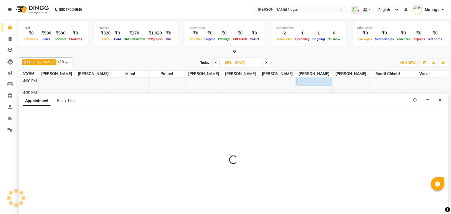
scroll to position [0, 0]
select select "85907"
select select "tentative"
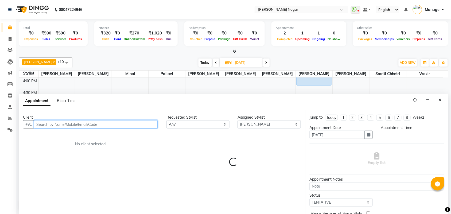
select select "1020"
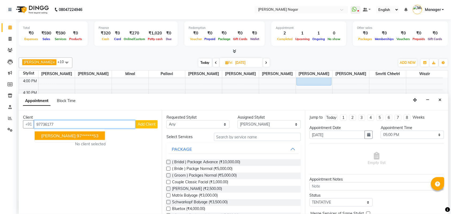
click at [41, 135] on span "shivanshi" at bounding box center [58, 135] width 34 height 5
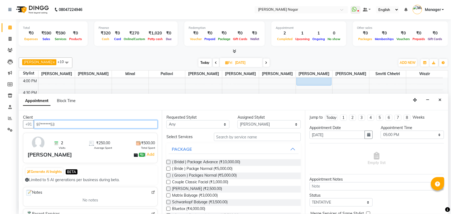
type input "97******53"
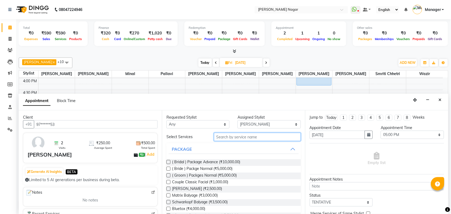
click at [249, 136] on input "text" at bounding box center [257, 137] width 87 height 8
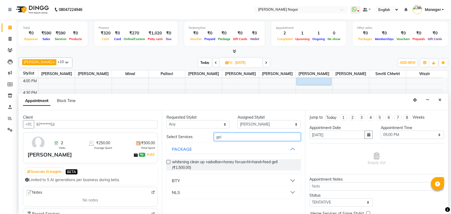
type input "gel"
click at [206, 191] on button "NLS" at bounding box center [234, 192] width 130 height 10
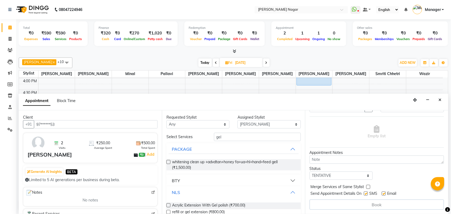
scroll to position [44, 0]
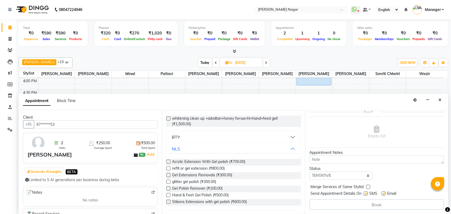
click at [170, 194] on label at bounding box center [168, 195] width 4 height 4
click at [170, 194] on input "checkbox" at bounding box center [167, 195] width 3 height 3
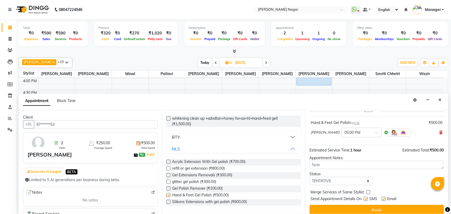
checkbox input "false"
click at [338, 186] on div "Jump to Today 1 2 3 4 5 6 7 8 Weeks Appointment Date 05-09-2025 Appointment Tim…" at bounding box center [376, 162] width 143 height 104
click at [338, 184] on select "Select TENTATIVE CONFIRM UPCOMING" at bounding box center [341, 181] width 63 height 8
select select "upcoming"
click at [310, 177] on select "Select TENTATIVE CONFIRM UPCOMING" at bounding box center [341, 181] width 63 height 8
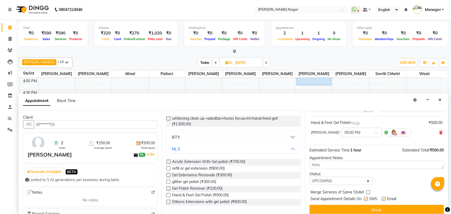
click at [349, 213] on button "Book" at bounding box center [377, 210] width 134 height 10
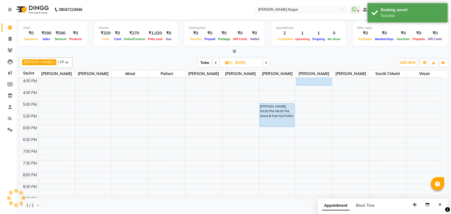
scroll to position [0, 0]
drag, startPoint x: 412, startPoint y: 204, endPoint x: 390, endPoint y: 201, distance: 21.9
click at [410, 201] on button "button" at bounding box center [414, 205] width 9 height 8
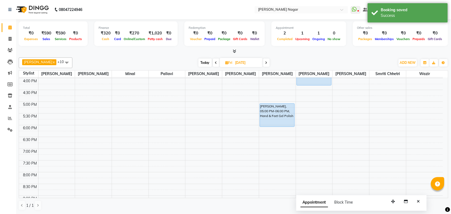
click at [425, 204] on div "Appointment Block Time" at bounding box center [361, 203] width 130 height 17
click at [421, 203] on button "Close" at bounding box center [418, 201] width 8 height 8
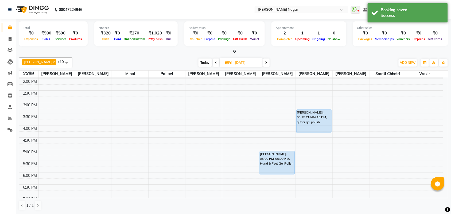
click at [204, 65] on span "Today" at bounding box center [204, 62] width 13 height 8
type input "[DATE]"
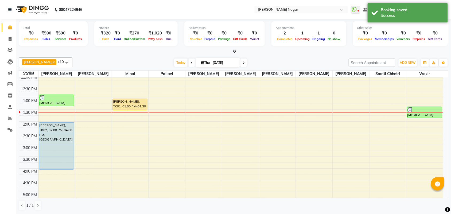
scroll to position [56, 0]
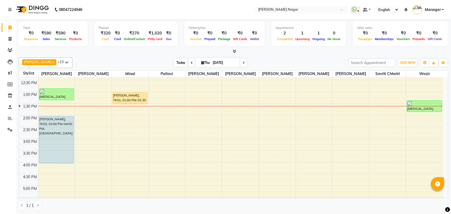
click at [174, 60] on span "Today" at bounding box center [180, 62] width 13 height 8
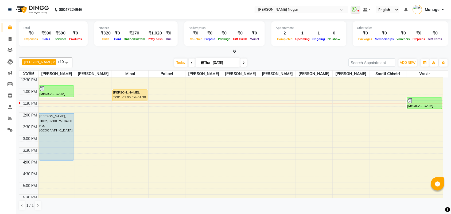
scroll to position [55, 0]
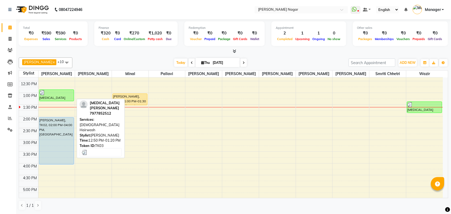
click at [62, 93] on div at bounding box center [57, 92] width 34 height 5
click at [58, 93] on div at bounding box center [57, 92] width 34 height 5
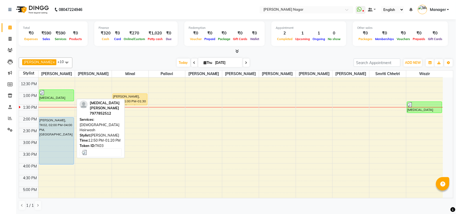
select select "3"
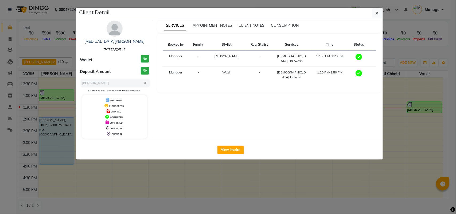
click at [128, 49] on div "nikita gohil 7977852512" at bounding box center [114, 46] width 69 height 14
click at [114, 48] on span "7977852512" at bounding box center [114, 50] width 21 height 5
copy span "7977852512"
click at [373, 15] on button "button" at bounding box center [377, 13] width 10 height 10
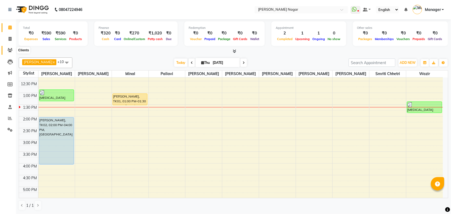
click at [9, 47] on span at bounding box center [9, 50] width 9 height 6
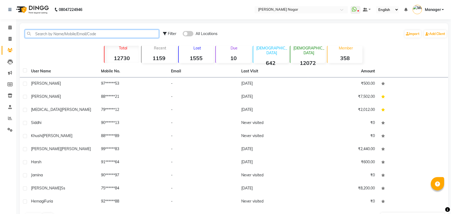
click at [63, 31] on input "text" at bounding box center [92, 34] width 134 height 8
paste input "7977852512"
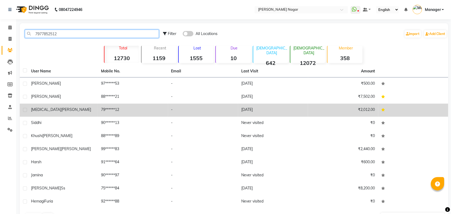
type input "7977852512"
click at [246, 108] on td "[DATE]" at bounding box center [273, 110] width 70 height 13
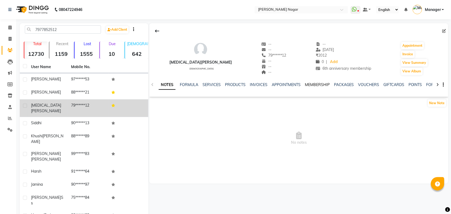
click at [311, 85] on link "MEMBERSHIP" at bounding box center [317, 84] width 25 height 5
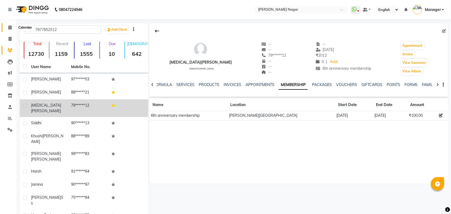
click at [13, 29] on span at bounding box center [9, 28] width 9 height 6
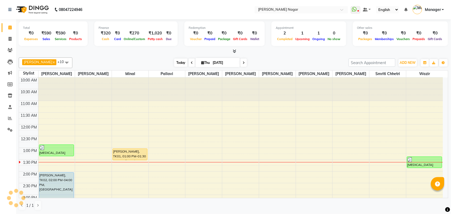
click at [176, 61] on span "Today" at bounding box center [180, 62] width 13 height 8
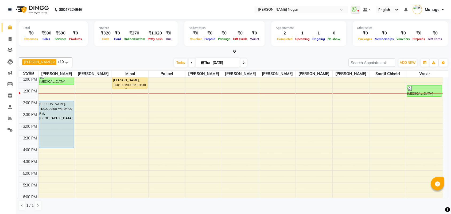
click at [44, 164] on div "10:00 AM 10:30 AM 11:00 AM 11:30 AM 12:00 PM 12:30 PM 1:00 PM 1:30 PM 2:00 PM 2…" at bounding box center [231, 170] width 424 height 329
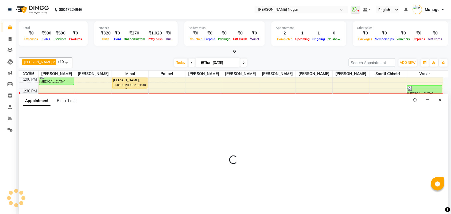
scroll to position [0, 0]
select select "63663"
select select "990"
select select "tentative"
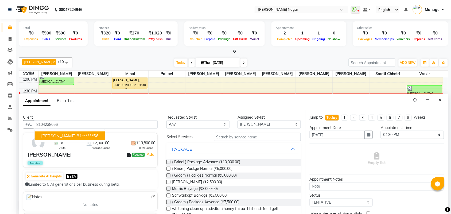
click at [87, 138] on ngb-highlight "81******56" at bounding box center [88, 135] width 22 height 5
type input "81******56"
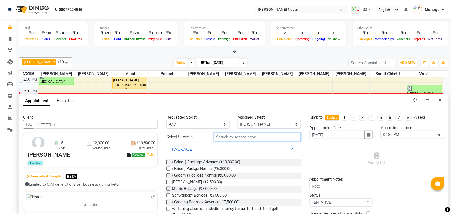
click at [276, 133] on input "text" at bounding box center [257, 137] width 87 height 8
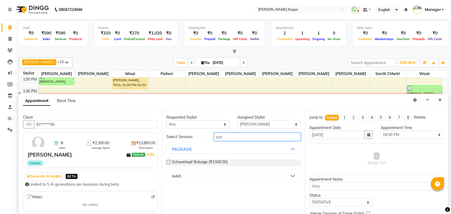
type input "sch"
click at [245, 179] on button "HAR" at bounding box center [234, 176] width 130 height 10
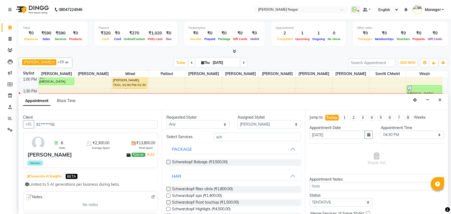
click at [169, 194] on label at bounding box center [168, 196] width 4 height 4
click at [169, 194] on input "checkbox" at bounding box center [167, 195] width 3 height 3
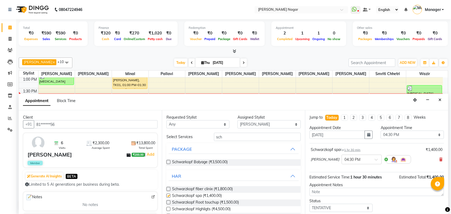
checkbox input "false"
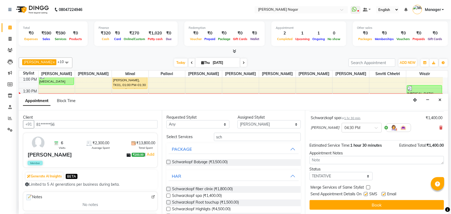
click at [346, 184] on div "Jump to Today 1 2 3 4 5 6 7 8 Weeks Appointment Date 04-09-2025 Appointment Tim…" at bounding box center [376, 162] width 143 height 104
click at [348, 177] on select "Select TENTATIVE CONFIRM CHECK-IN UPCOMING" at bounding box center [341, 176] width 63 height 8
select select "upcoming"
click at [310, 172] on select "Select TENTATIVE CONFIRM CHECK-IN UPCOMING" at bounding box center [341, 176] width 63 height 8
click at [356, 198] on span "Send Appointment Details On" at bounding box center [336, 194] width 51 height 7
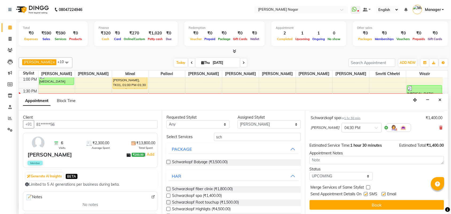
click at [353, 202] on button "Book" at bounding box center [377, 205] width 134 height 10
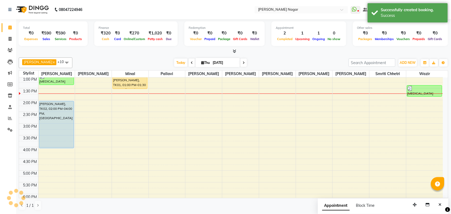
scroll to position [0, 0]
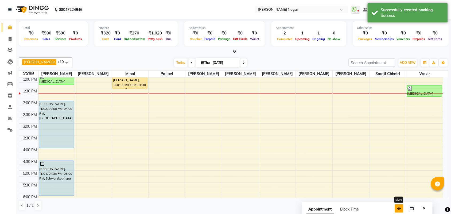
drag, startPoint x: 416, startPoint y: 207, endPoint x: 400, endPoint y: 211, distance: 16.2
click at [400, 211] on button "button" at bounding box center [399, 208] width 9 height 8
click at [426, 207] on button "Close" at bounding box center [424, 208] width 8 height 8
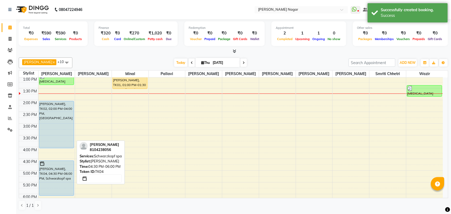
click at [55, 166] on div at bounding box center [57, 163] width 34 height 5
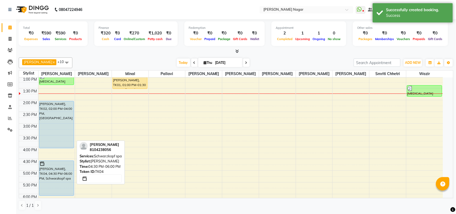
select select "5"
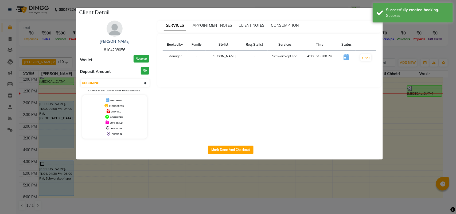
click at [363, 14] on div "Client Detail" at bounding box center [231, 13] width 304 height 11
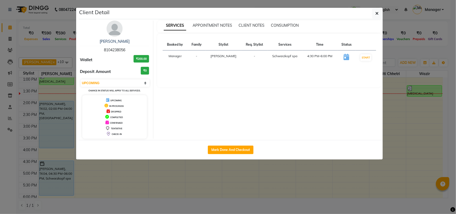
click at [456, 64] on ngb-modal-window "Client Detail Pooja Diqwila 8104238056 Wallet ₹200.00 Deposit Amount ₹0 Select …" at bounding box center [228, 107] width 456 height 214
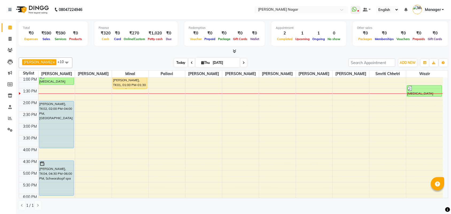
click at [174, 65] on span "Today" at bounding box center [180, 62] width 13 height 8
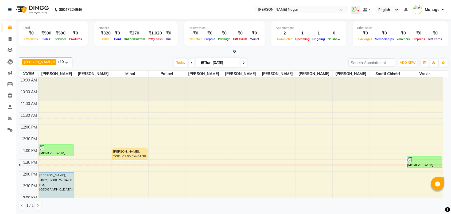
scroll to position [52, 0]
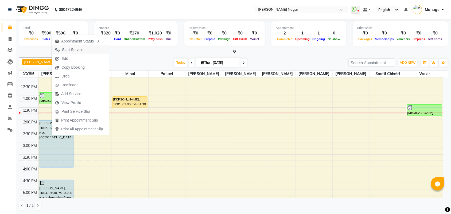
drag, startPoint x: 76, startPoint y: 55, endPoint x: 83, endPoint y: 52, distance: 7.2
click at [83, 52] on ul "Appointment Status Start Service Edit Copy Booking Drop Reminder Add Service Vi…" at bounding box center [81, 85] width 58 height 100
click at [83, 52] on span "Start Service" at bounding box center [72, 50] width 21 height 6
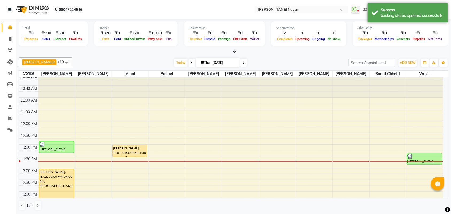
scroll to position [6, 0]
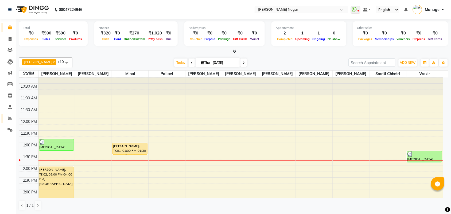
click at [7, 122] on link "Reports" at bounding box center [8, 118] width 13 height 9
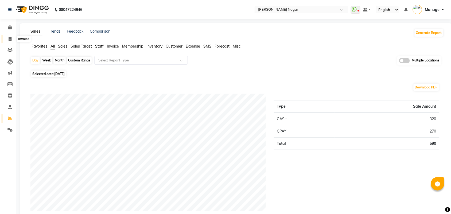
click at [7, 35] on link "Invoice" at bounding box center [8, 39] width 13 height 9
select select "service"
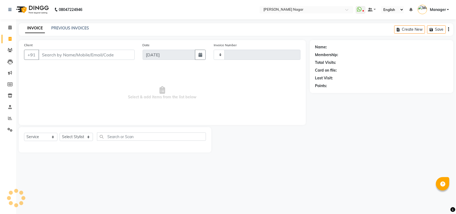
type input "3567"
select select "7349"
click at [69, 29] on link "PREVIOUS INVOICES" at bounding box center [70, 28] width 38 height 5
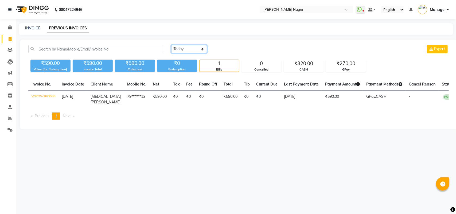
click at [195, 46] on select "Today Yesterday Custom Range" at bounding box center [189, 49] width 36 height 8
select select "yesterday"
click at [171, 45] on select "Today Yesterday Custom Range" at bounding box center [189, 49] width 36 height 8
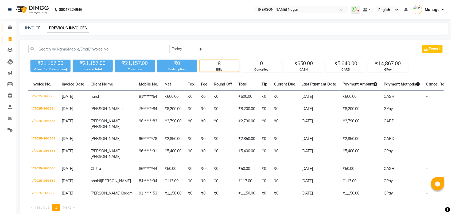
click at [5, 26] on link "Calendar" at bounding box center [8, 27] width 13 height 9
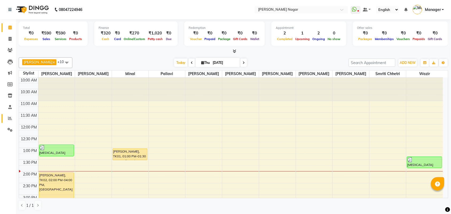
click at [10, 117] on icon at bounding box center [10, 118] width 4 height 4
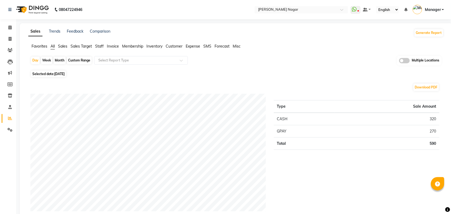
click at [101, 44] on li "Staff" at bounding box center [99, 47] width 9 height 6
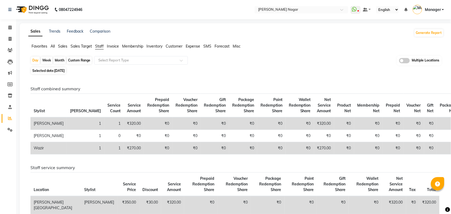
click at [100, 45] on span "Staff" at bounding box center [99, 46] width 9 height 5
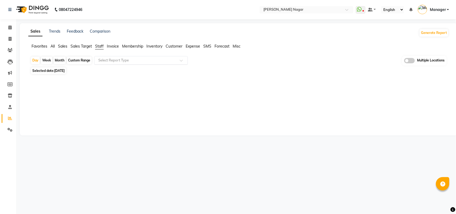
click at [113, 59] on input "text" at bounding box center [135, 60] width 77 height 5
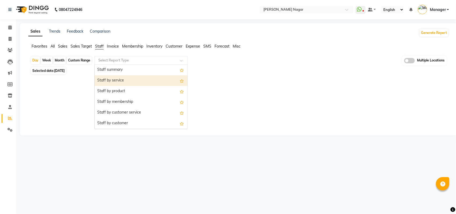
click at [114, 79] on div "Staff by service" at bounding box center [141, 80] width 93 height 11
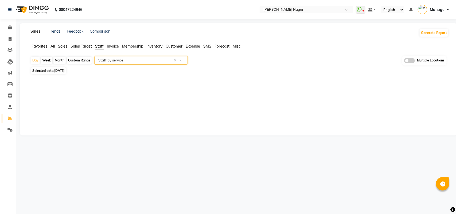
select select "full_report"
select select "csv"
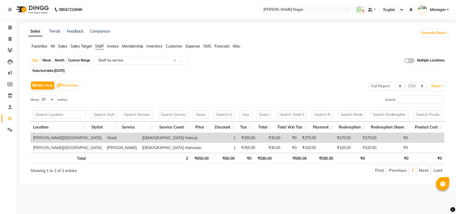
click at [58, 72] on span "[DATE]" at bounding box center [59, 71] width 10 height 4
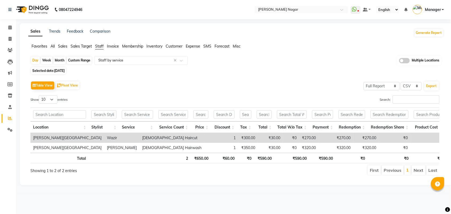
select select "9"
select select "2025"
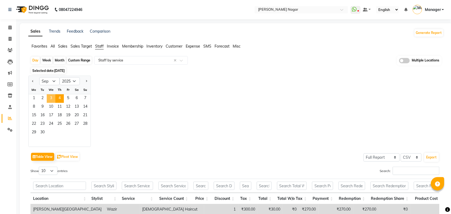
click at [54, 101] on span "3" at bounding box center [51, 98] width 9 height 9
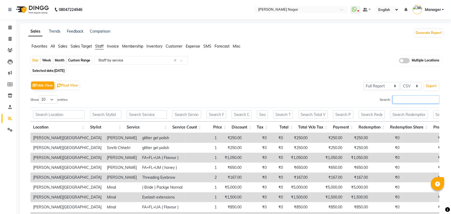
click at [416, 98] on input "Search:" at bounding box center [416, 99] width 47 height 8
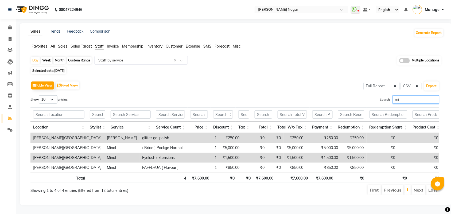
type input "m"
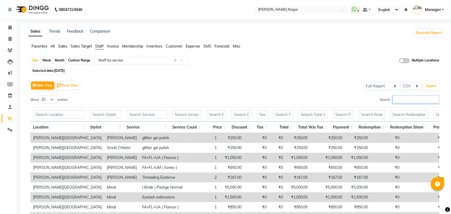
type input "p"
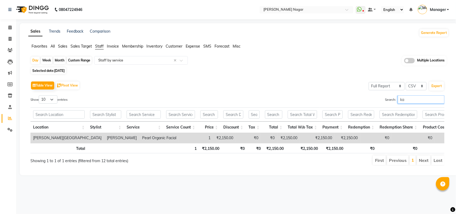
type input "k"
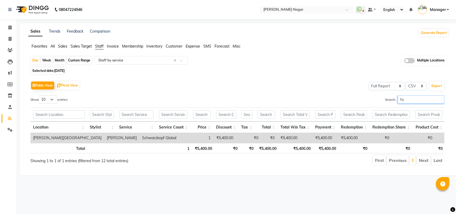
type input "f"
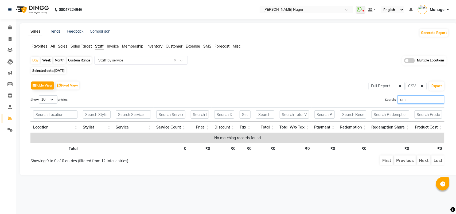
type input "a"
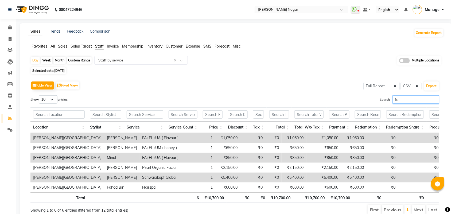
type input "f"
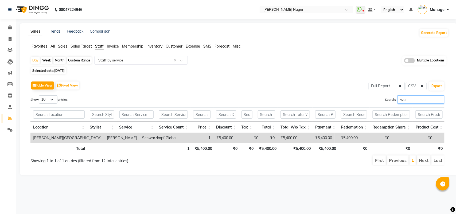
type input "w"
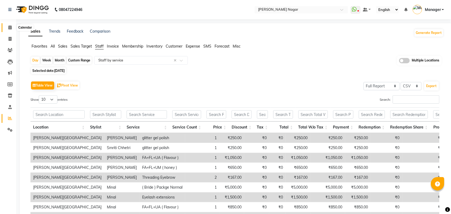
click at [8, 26] on icon at bounding box center [9, 27] width 3 height 4
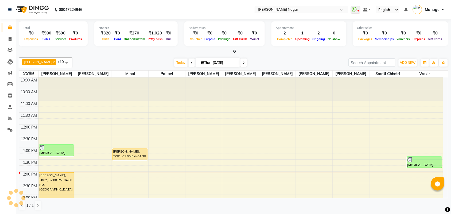
click at [178, 58] on div "[PERSON_NAME] x [PERSON_NAME] x [PERSON_NAME] x [PERSON_NAME] x Annu Navale x […" at bounding box center [233, 62] width 429 height 11
click at [176, 63] on span "Today" at bounding box center [180, 62] width 13 height 8
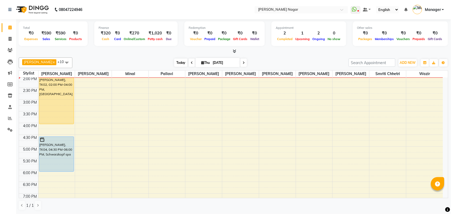
click at [179, 61] on span "Today" at bounding box center [180, 62] width 13 height 8
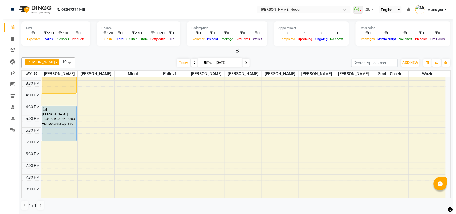
scroll to position [111, 0]
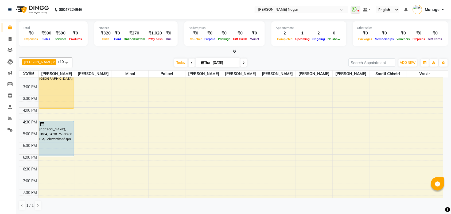
click at [436, 7] on span "Manager" at bounding box center [433, 10] width 16 height 6
click at [425, 37] on link "Sign out" at bounding box center [416, 38] width 49 height 8
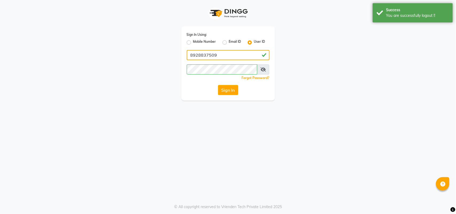
click at [230, 56] on input "8928837509" at bounding box center [228, 55] width 83 height 10
type input "8"
click at [225, 53] on input "Username" at bounding box center [228, 55] width 83 height 10
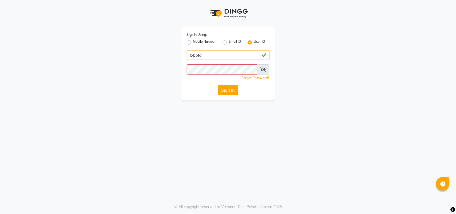
type input "bbold"
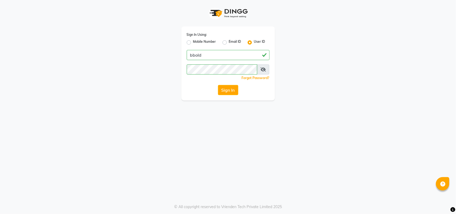
click at [73, 102] on div "Sign In Using: Mobile Number Email ID User ID bbold Remember me Forgot Password…" at bounding box center [228, 107] width 456 height 214
click at [219, 92] on button "Sign In" at bounding box center [228, 90] width 20 height 10
